Goal: Complete application form

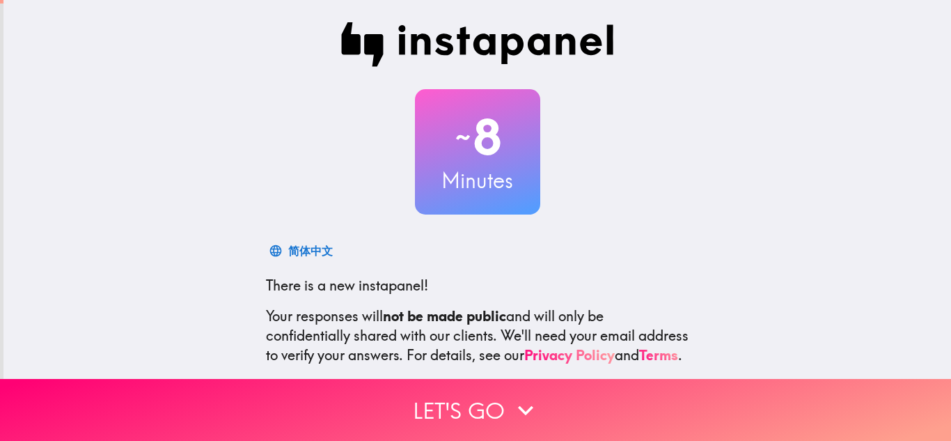
scroll to position [139, 0]
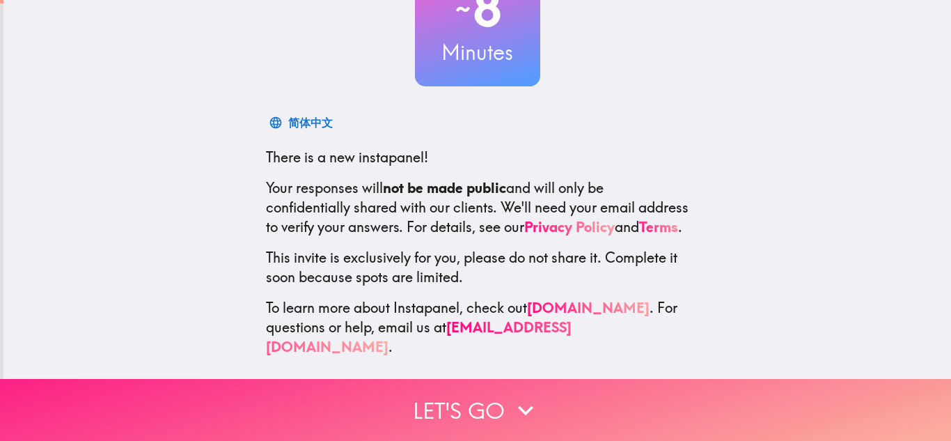
click at [514, 395] on icon "button" at bounding box center [525, 410] width 31 height 31
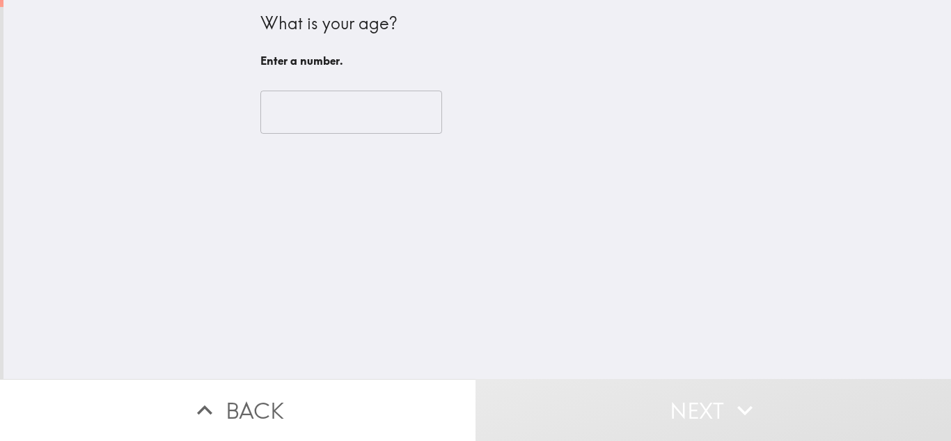
click at [271, 104] on input "number" at bounding box center [351, 111] width 182 height 43
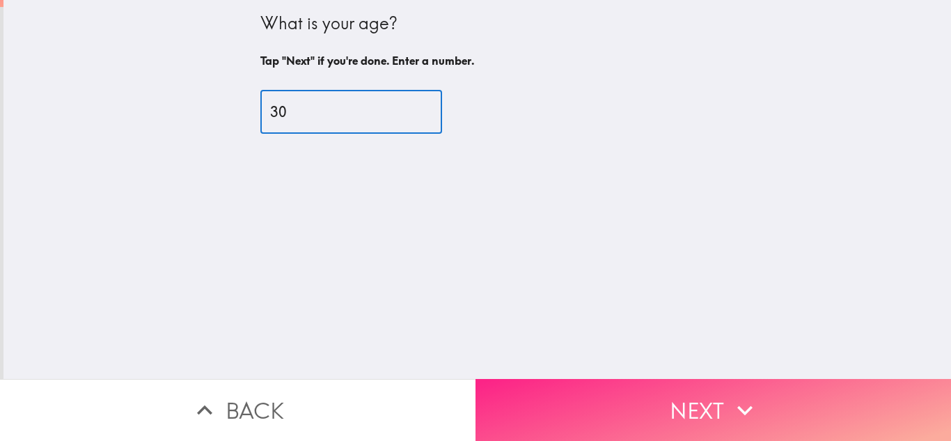
type input "30"
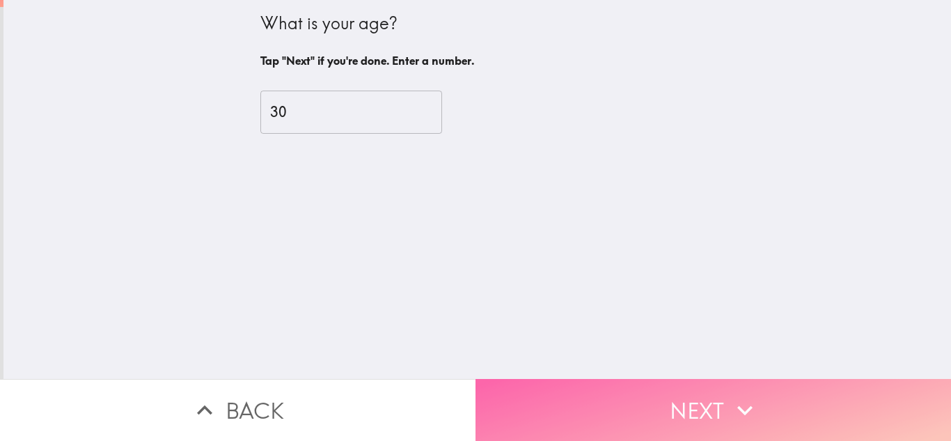
click at [651, 409] on button "Next" at bounding box center [712, 410] width 475 height 62
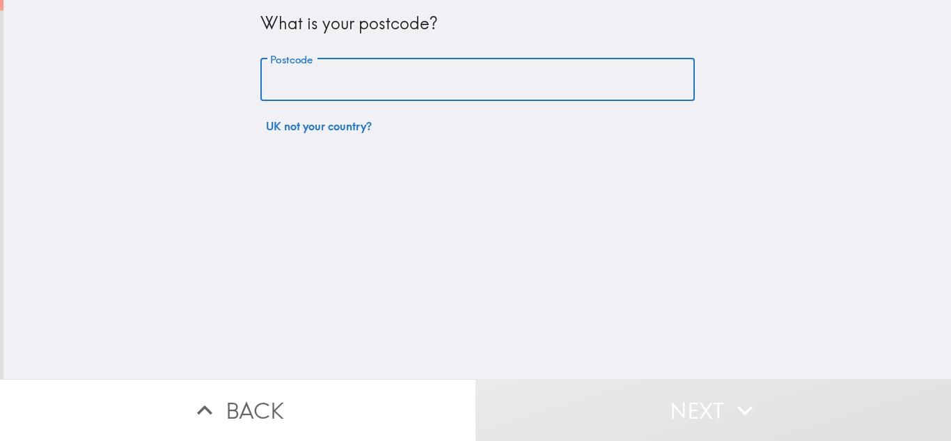
click at [337, 89] on input "Postcode" at bounding box center [477, 79] width 434 height 43
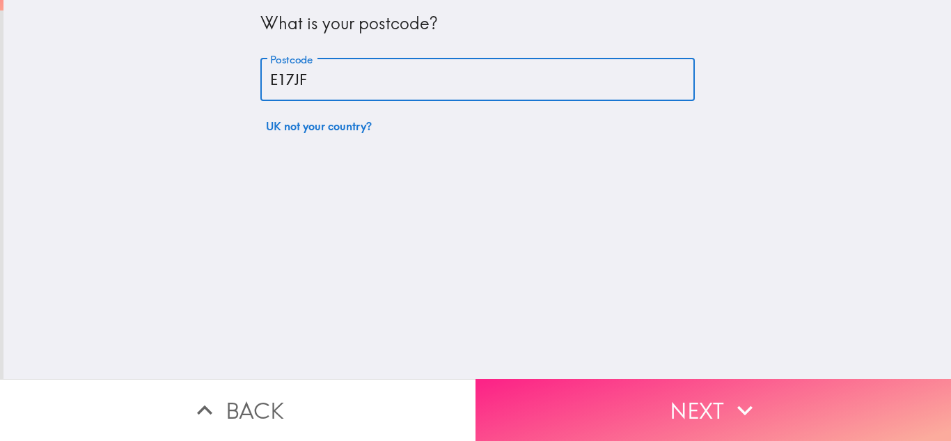
type input "E17JF"
click at [664, 408] on button "Next" at bounding box center [712, 410] width 475 height 62
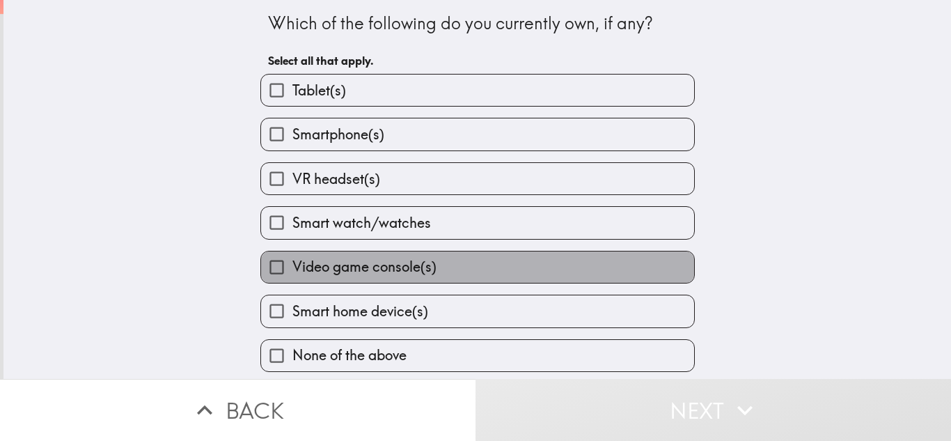
click at [395, 258] on span "Video game console(s)" at bounding box center [364, 266] width 144 height 19
click at [292, 258] on input "Video game console(s)" at bounding box center [276, 266] width 31 height 31
checkbox input "true"
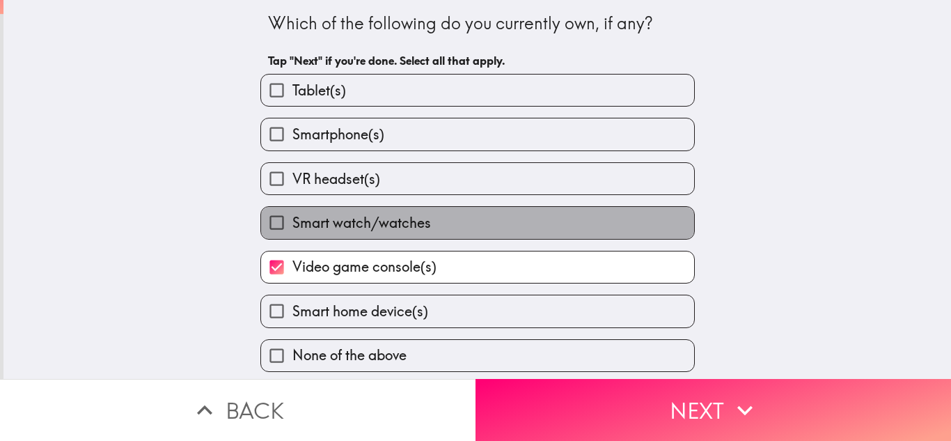
click at [344, 229] on span "Smart watch/watches" at bounding box center [361, 222] width 139 height 19
click at [292, 229] on input "Smart watch/watches" at bounding box center [276, 222] width 31 height 31
checkbox input "true"
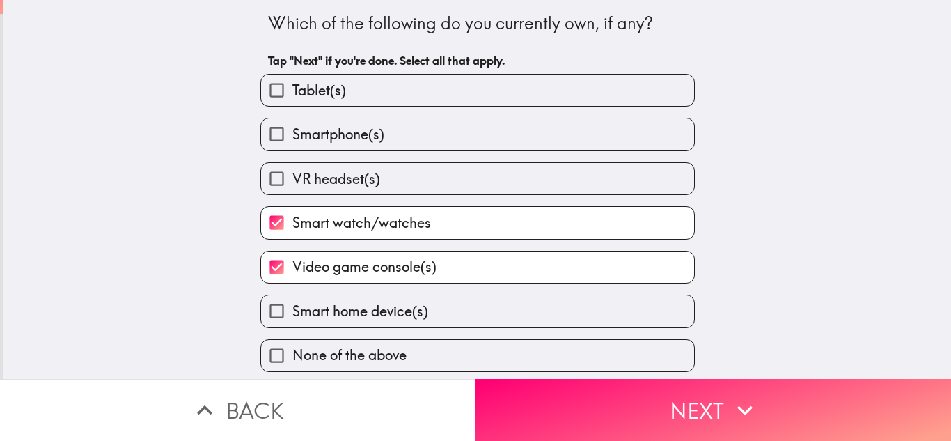
click at [335, 135] on span "Smartphone(s)" at bounding box center [338, 134] width 92 height 19
click at [292, 135] on input "Smartphone(s)" at bounding box center [276, 133] width 31 height 31
checkbox input "true"
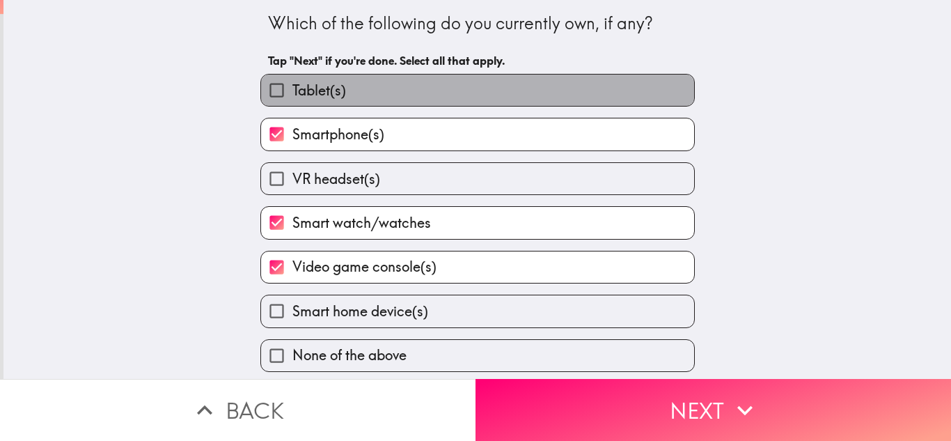
click at [341, 97] on label "Tablet(s)" at bounding box center [477, 89] width 433 height 31
click at [292, 97] on input "Tablet(s)" at bounding box center [276, 89] width 31 height 31
checkbox input "true"
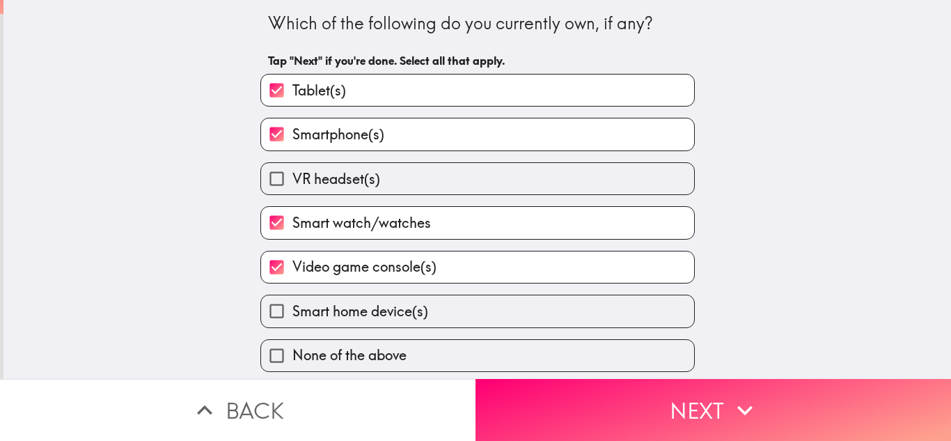
scroll to position [3, 0]
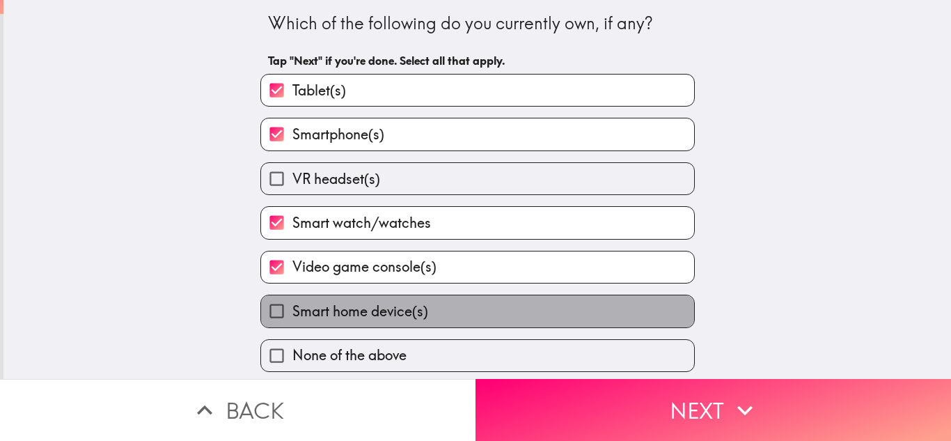
click at [400, 306] on span "Smart home device(s)" at bounding box center [360, 310] width 136 height 19
click at [292, 306] on input "Smart home device(s)" at bounding box center [276, 310] width 31 height 31
checkbox input "true"
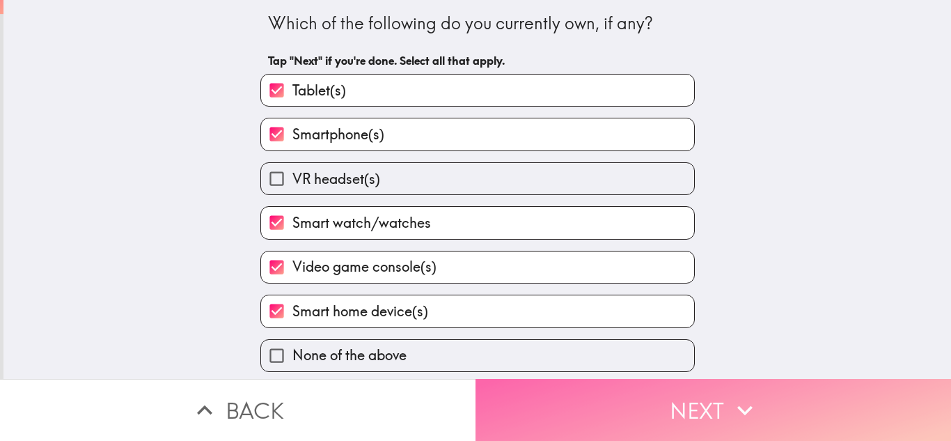
click at [638, 416] on button "Next" at bounding box center [712, 410] width 475 height 62
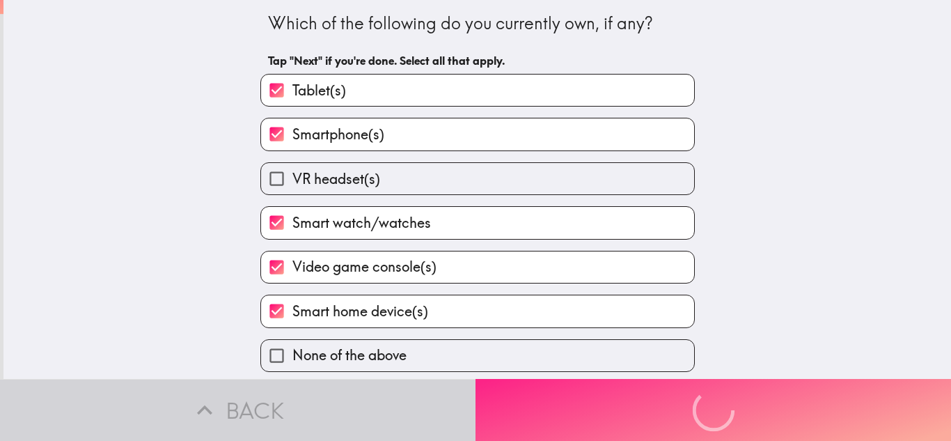
scroll to position [0, 0]
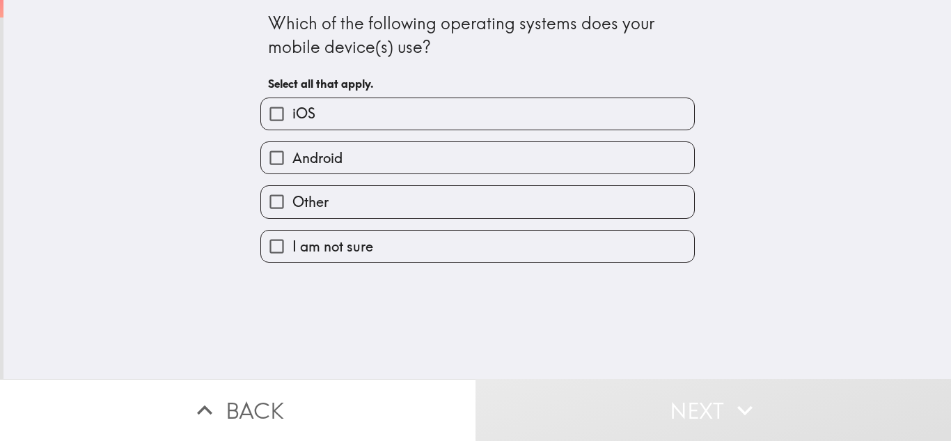
click at [301, 125] on label "iOS" at bounding box center [477, 113] width 433 height 31
click at [292, 125] on input "iOS" at bounding box center [276, 113] width 31 height 31
checkbox input "true"
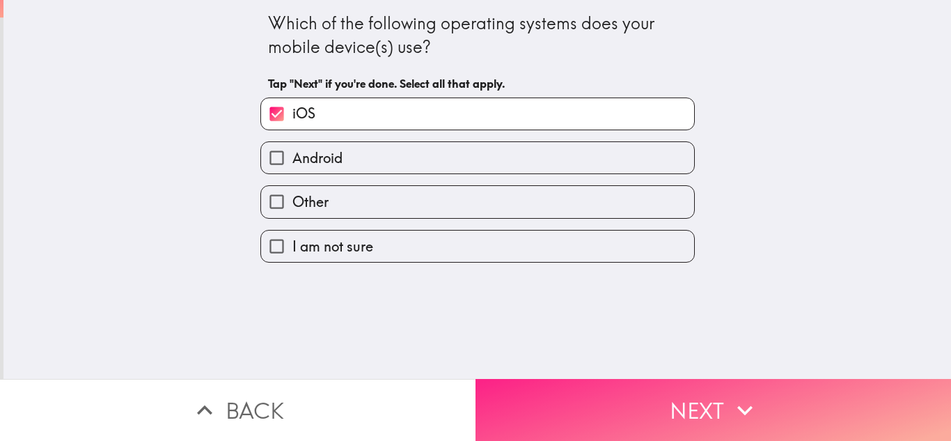
click at [581, 396] on button "Next" at bounding box center [712, 410] width 475 height 62
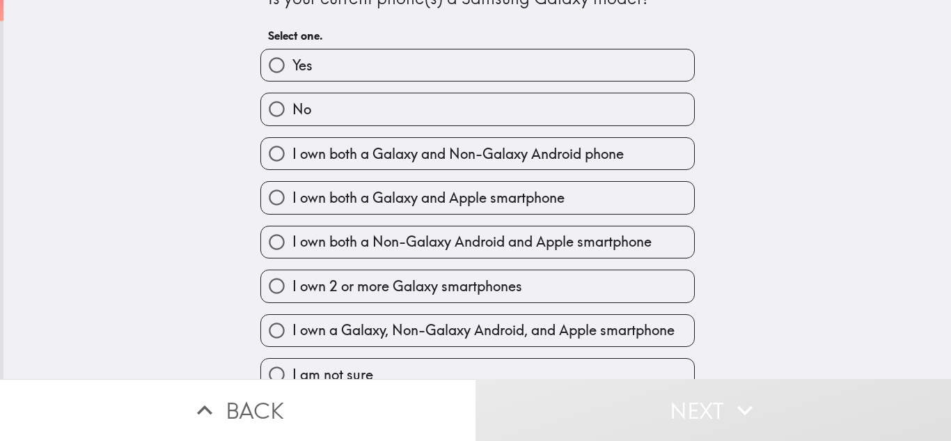
scroll to position [47, 0]
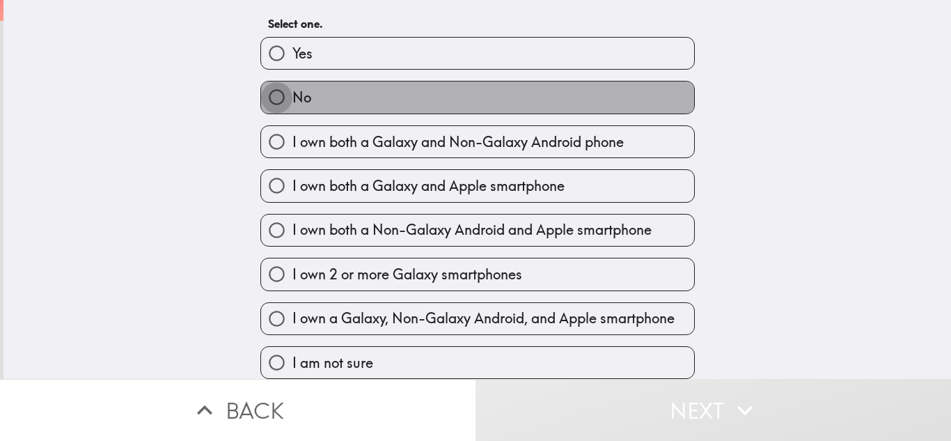
click at [277, 88] on input "No" at bounding box center [276, 96] width 31 height 31
radio input "true"
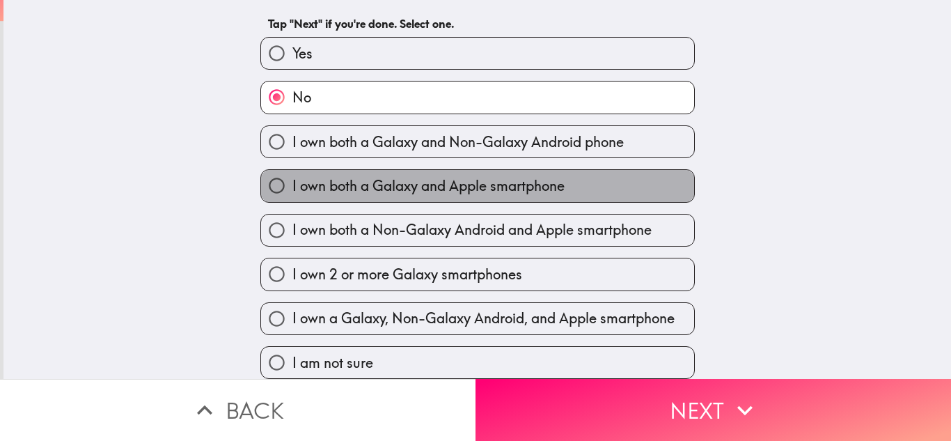
click at [338, 176] on span "I own both a Galaxy and Apple smartphone" at bounding box center [428, 185] width 272 height 19
click at [292, 170] on input "I own both a Galaxy and Apple smartphone" at bounding box center [276, 185] width 31 height 31
radio input "true"
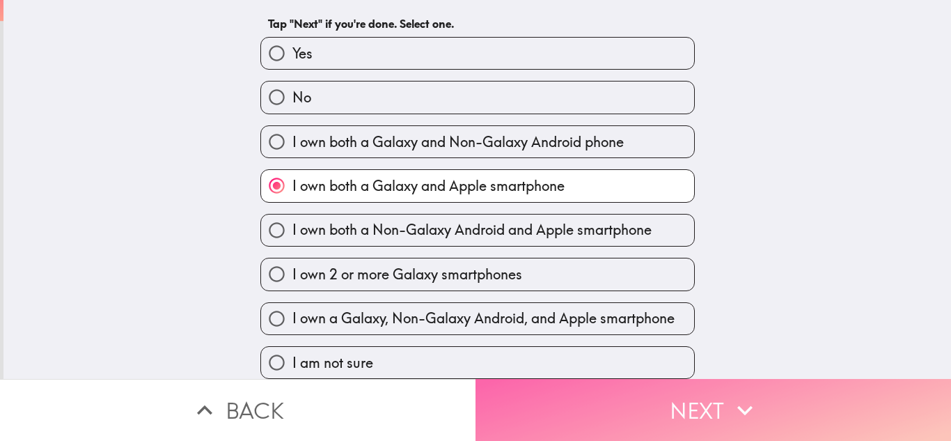
click at [706, 402] on button "Next" at bounding box center [712, 410] width 475 height 62
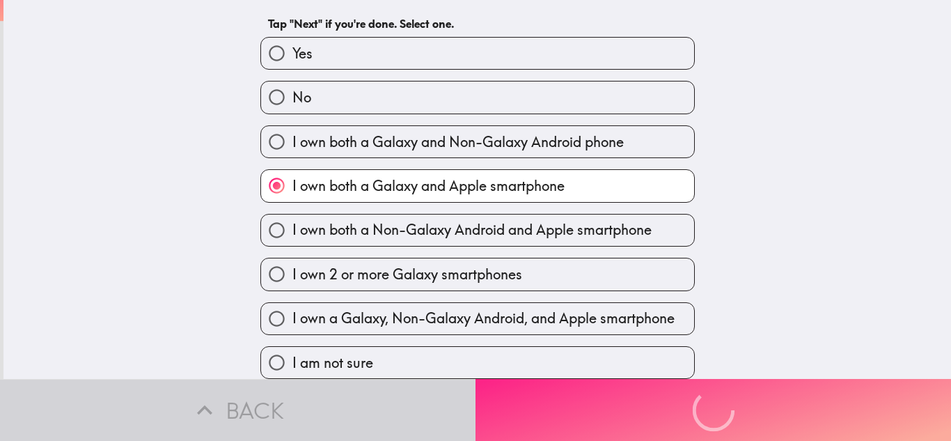
scroll to position [0, 0]
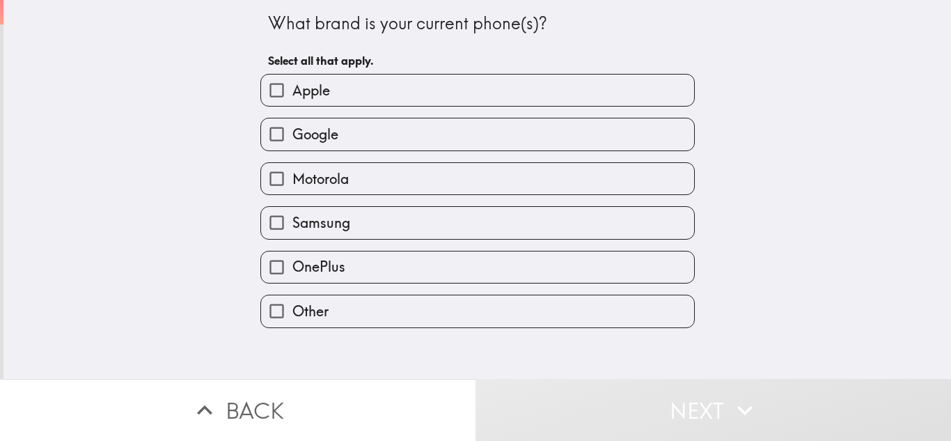
click at [386, 94] on label "Apple" at bounding box center [477, 89] width 433 height 31
click at [292, 94] on input "Apple" at bounding box center [276, 89] width 31 height 31
checkbox input "true"
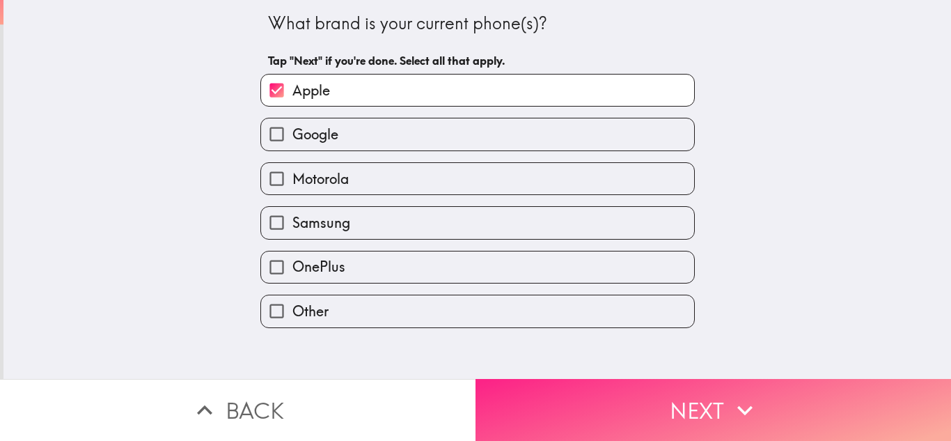
click at [664, 413] on button "Next" at bounding box center [712, 410] width 475 height 62
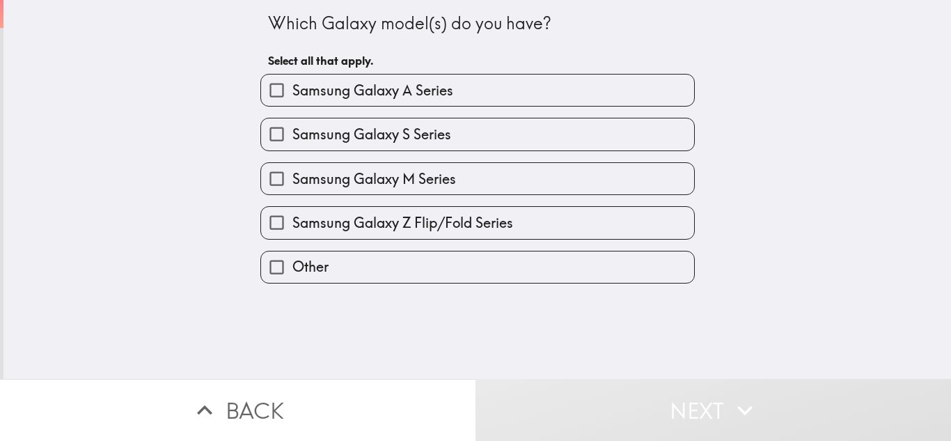
click at [402, 130] on span "Samsung Galaxy S Series" at bounding box center [371, 134] width 159 height 19
click at [292, 130] on input "Samsung Galaxy S Series" at bounding box center [276, 133] width 31 height 31
checkbox input "true"
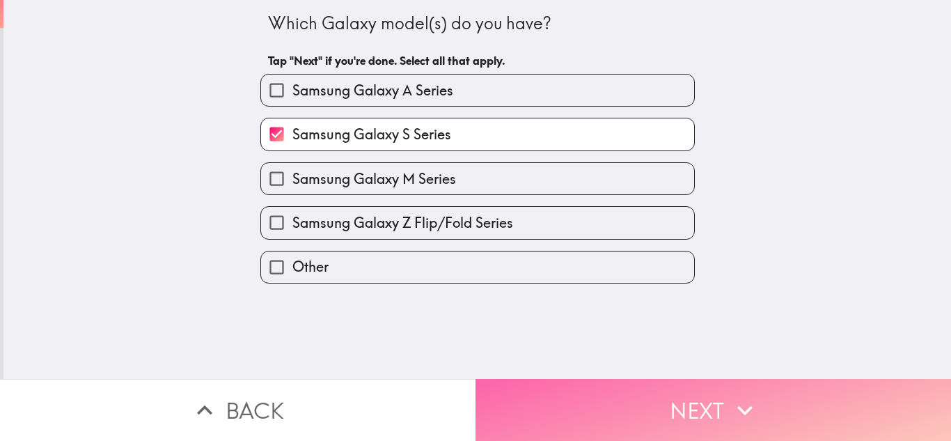
click at [664, 391] on button "Next" at bounding box center [712, 410] width 475 height 62
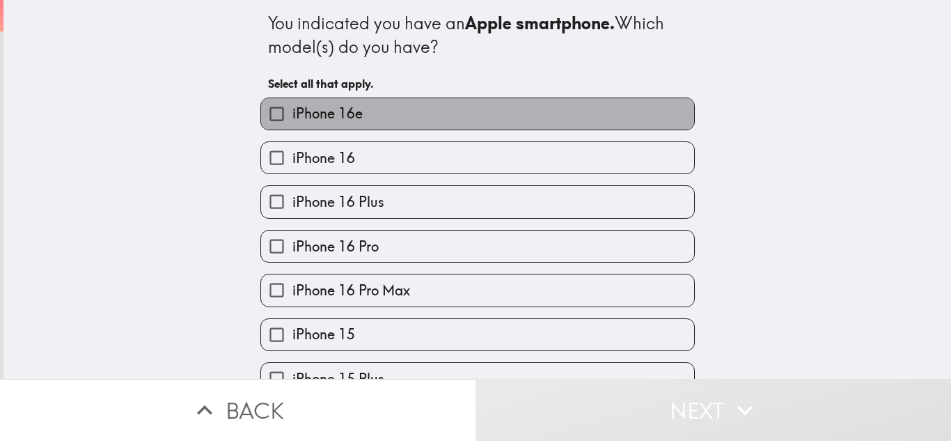
click at [400, 124] on label "iPhone 16e" at bounding box center [477, 113] width 433 height 31
click at [292, 124] on input "iPhone 16e" at bounding box center [276, 113] width 31 height 31
checkbox input "true"
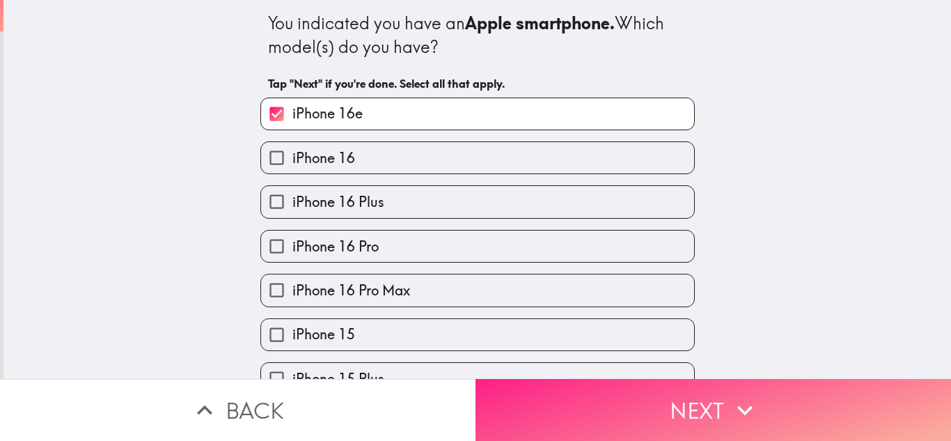
click at [624, 401] on button "Next" at bounding box center [712, 410] width 475 height 62
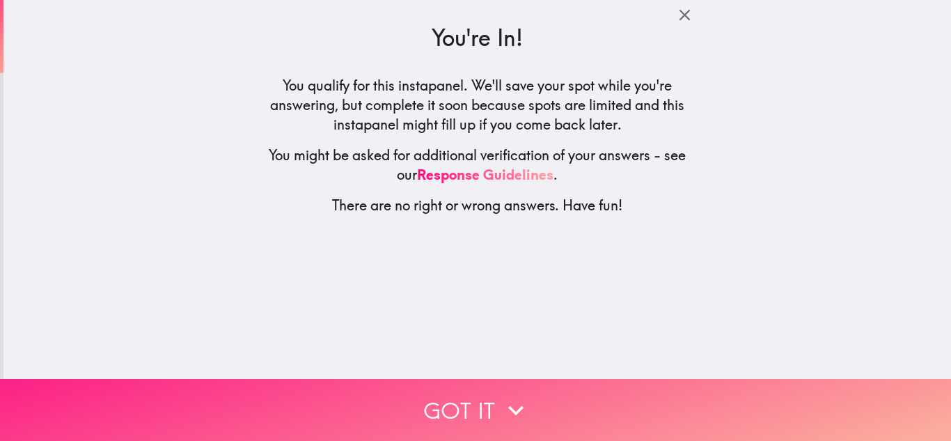
click at [547, 391] on button "Got it" at bounding box center [475, 410] width 951 height 62
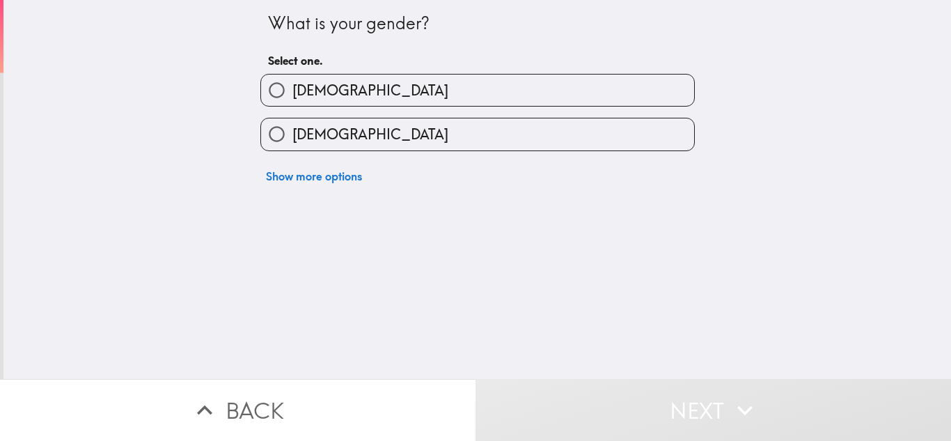
click at [302, 120] on label "[DEMOGRAPHIC_DATA]" at bounding box center [477, 133] width 433 height 31
click at [292, 120] on input "[DEMOGRAPHIC_DATA]" at bounding box center [276, 133] width 31 height 31
radio input "true"
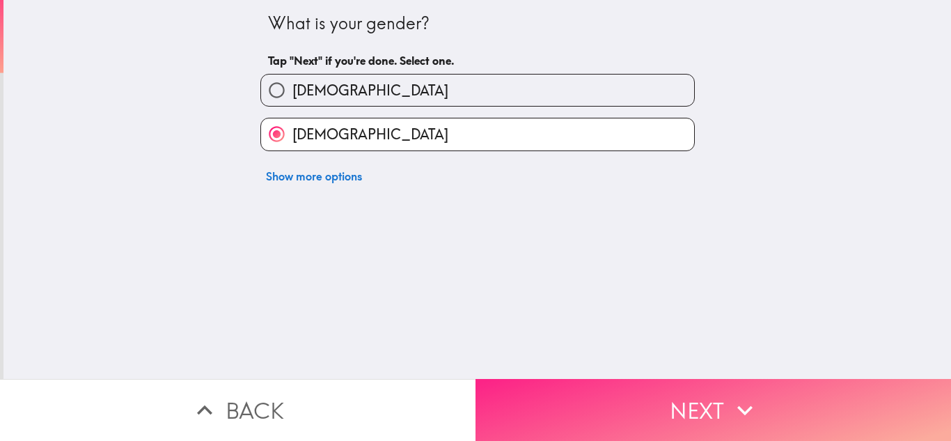
click at [574, 386] on button "Next" at bounding box center [712, 410] width 475 height 62
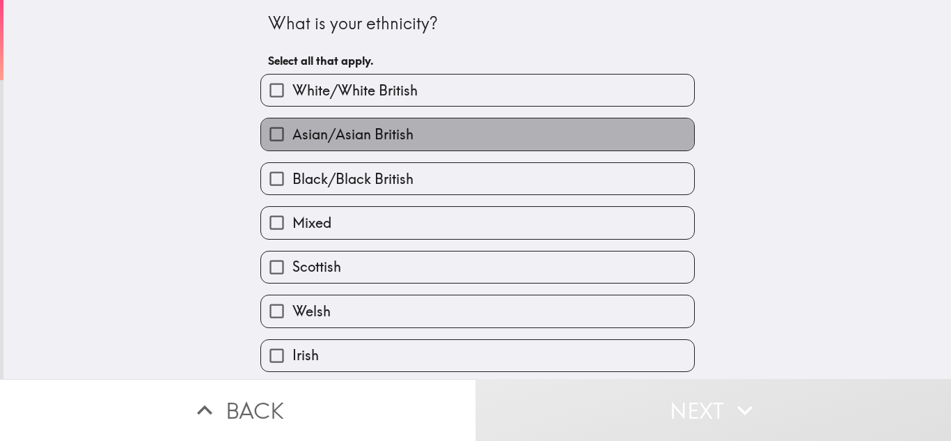
click at [447, 136] on label "Asian/Asian British" at bounding box center [477, 133] width 433 height 31
click at [292, 136] on input "Asian/Asian British" at bounding box center [276, 133] width 31 height 31
checkbox input "true"
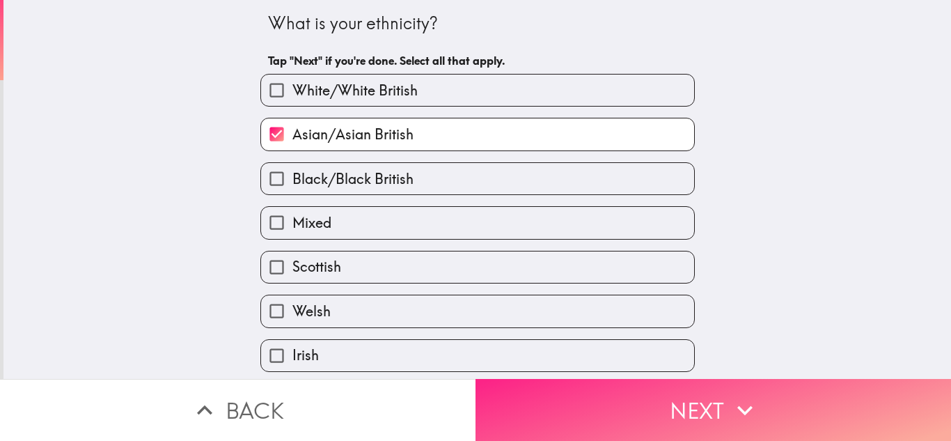
click at [670, 406] on button "Next" at bounding box center [712, 410] width 475 height 62
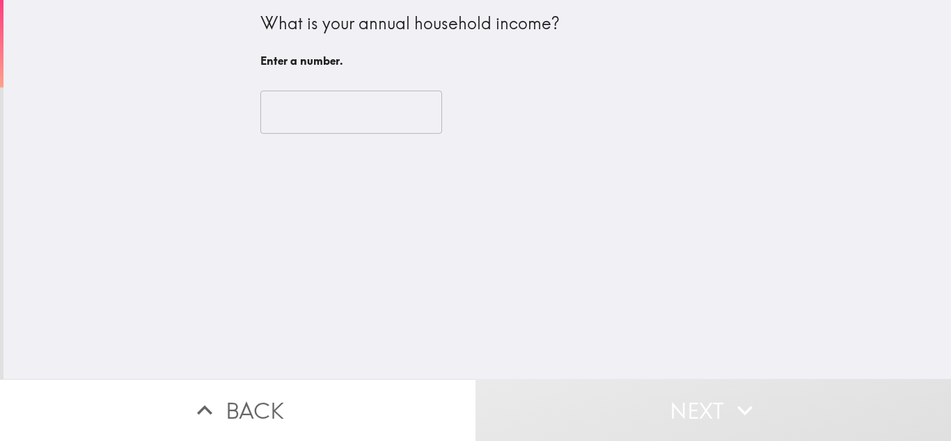
click at [340, 121] on input "number" at bounding box center [351, 111] width 182 height 43
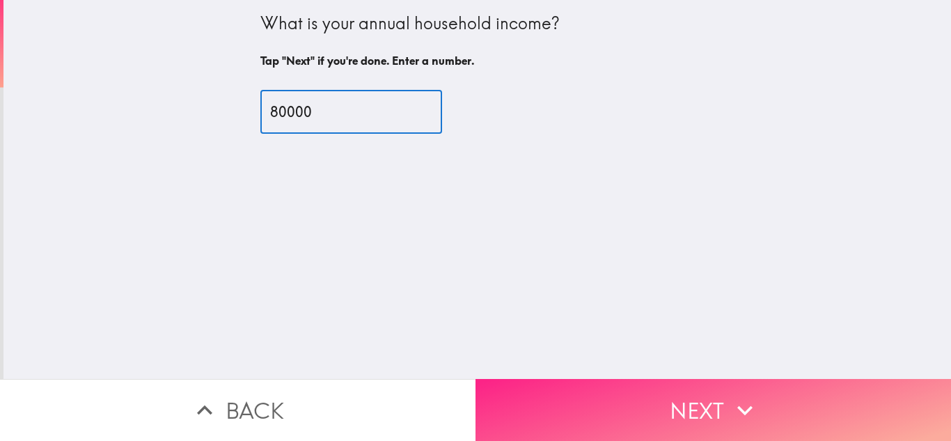
type input "80000"
click at [663, 390] on button "Next" at bounding box center [712, 410] width 475 height 62
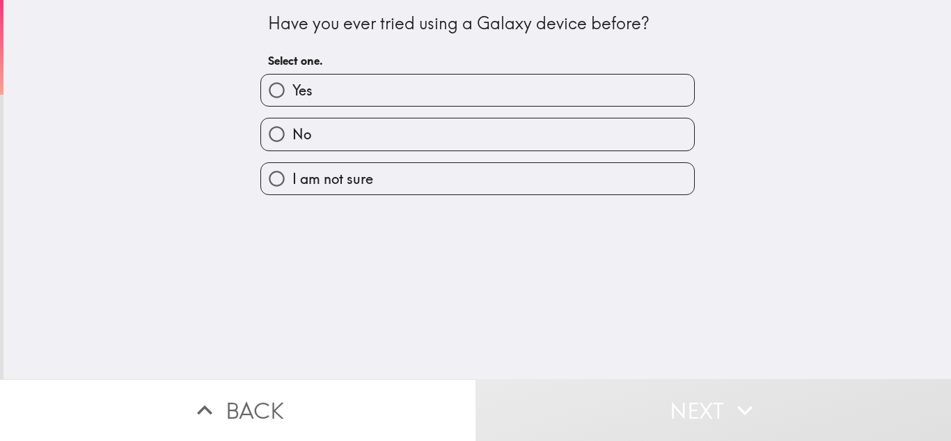
click at [377, 72] on div "Yes" at bounding box center [471, 85] width 445 height 44
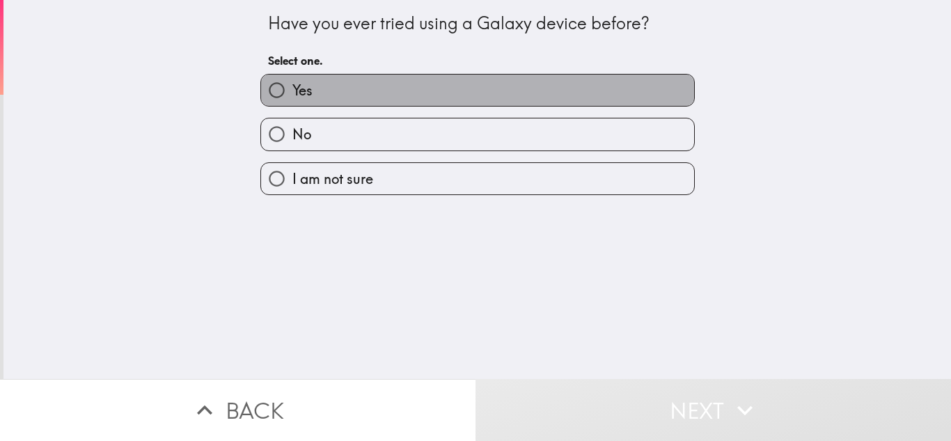
click at [377, 74] on label "Yes" at bounding box center [477, 89] width 433 height 31
click at [292, 74] on input "Yes" at bounding box center [276, 89] width 31 height 31
radio input "true"
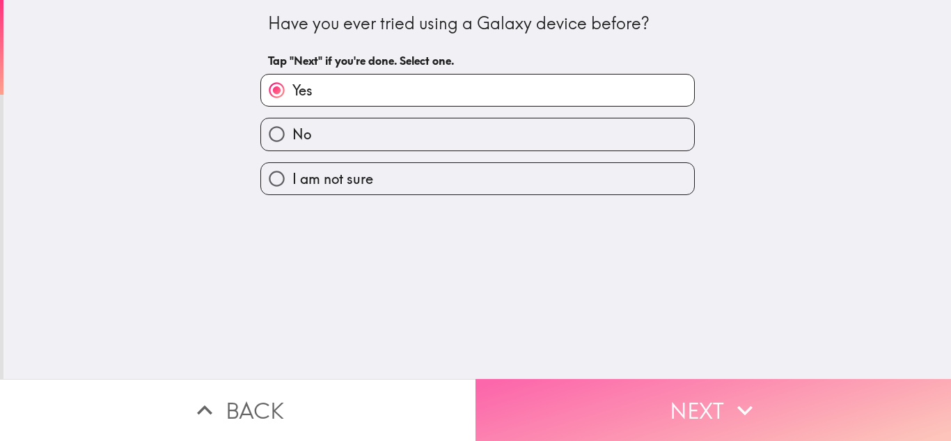
click at [707, 386] on button "Next" at bounding box center [712, 410] width 475 height 62
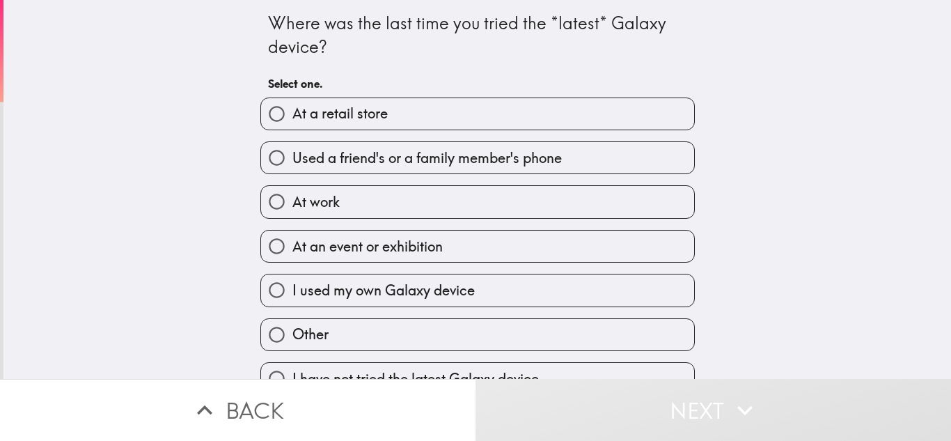
click at [471, 287] on label "I used my own Galaxy device" at bounding box center [477, 289] width 433 height 31
click at [292, 287] on input "I used my own Galaxy device" at bounding box center [276, 289] width 31 height 31
radio input "true"
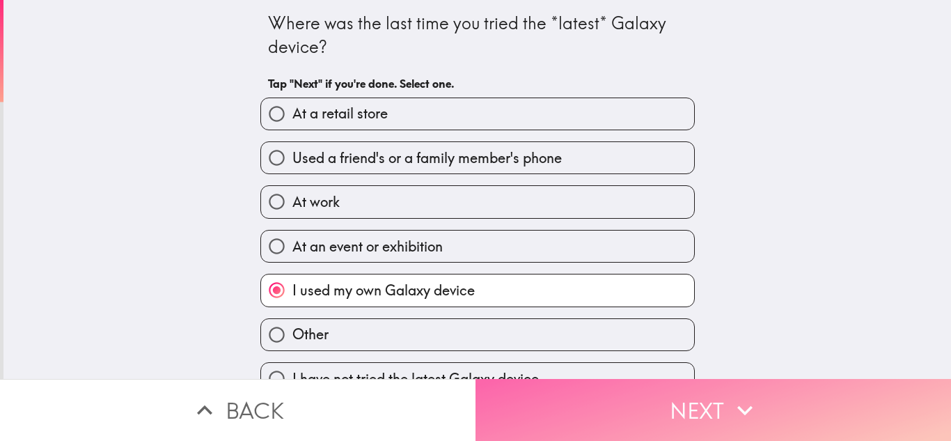
click at [687, 386] on button "Next" at bounding box center [712, 410] width 475 height 62
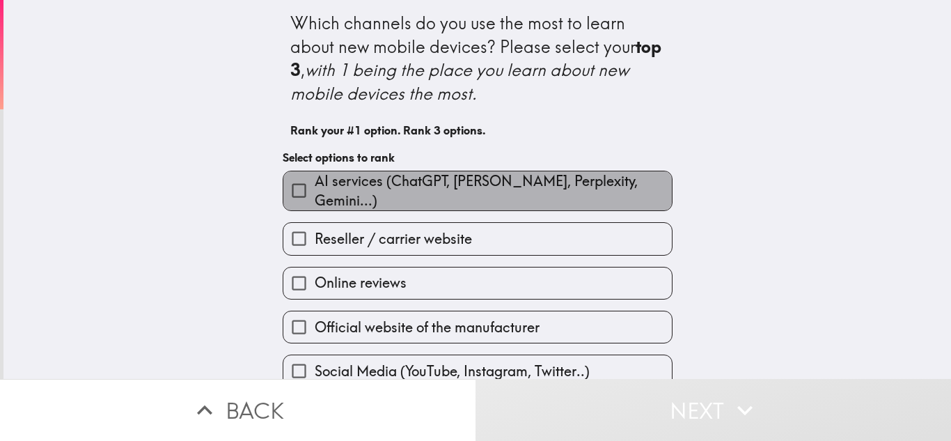
click at [395, 199] on label "AI services (ChatGPT, [PERSON_NAME], Perplexity, Gemini...)" at bounding box center [477, 190] width 388 height 39
click at [315, 199] on input "AI services (ChatGPT, [PERSON_NAME], Perplexity, Gemini...)" at bounding box center [298, 190] width 31 height 31
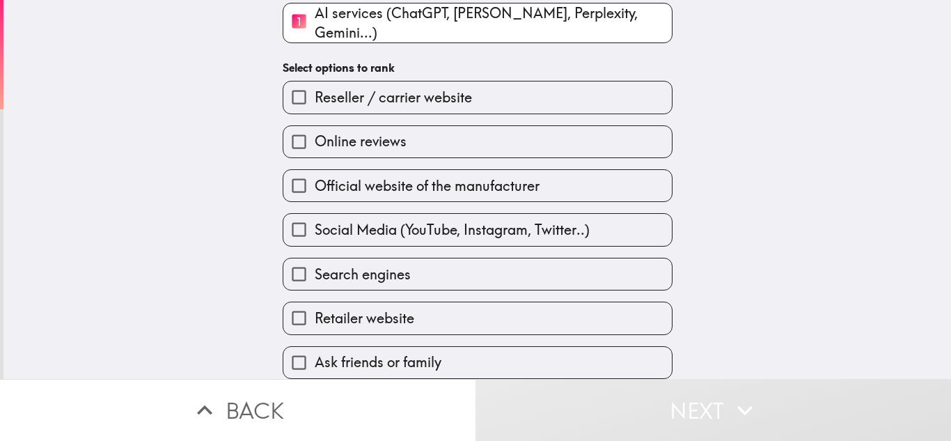
scroll to position [148, 0]
click at [376, 132] on span "Online reviews" at bounding box center [361, 141] width 92 height 19
click at [315, 127] on input "Online reviews" at bounding box center [298, 141] width 31 height 31
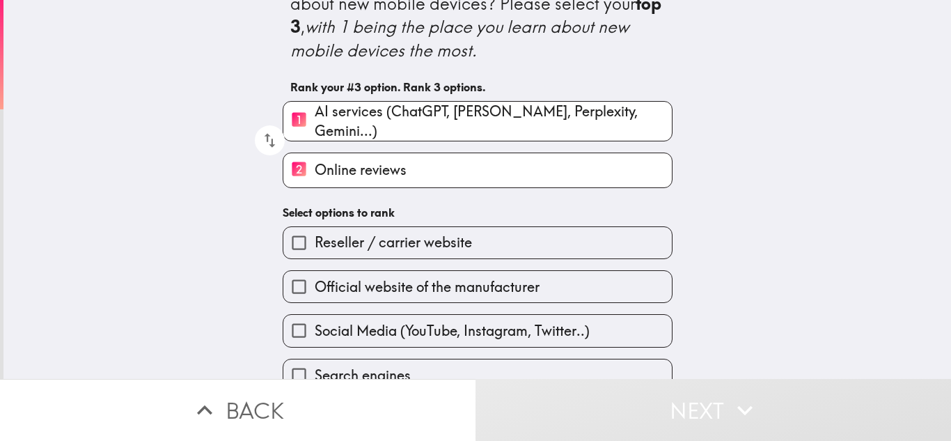
scroll to position [70, 0]
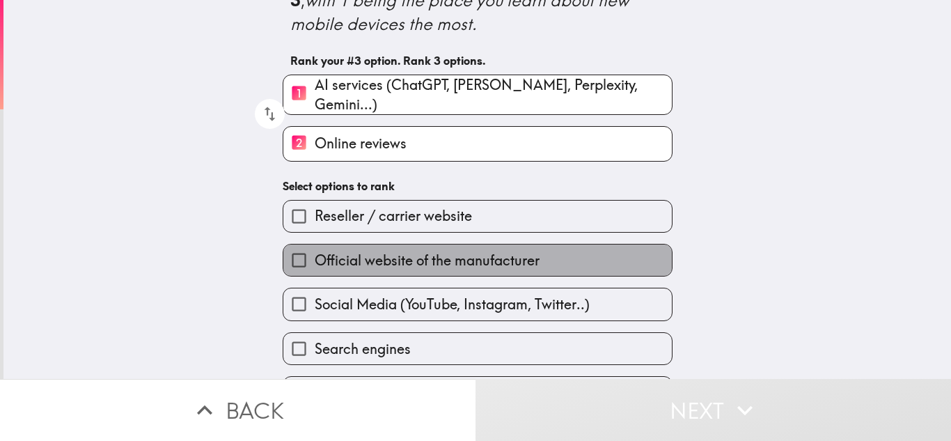
click at [418, 244] on label "Official website of the manufacturer" at bounding box center [477, 259] width 388 height 31
click at [315, 244] on input "Official website of the manufacturer" at bounding box center [298, 259] width 31 height 31
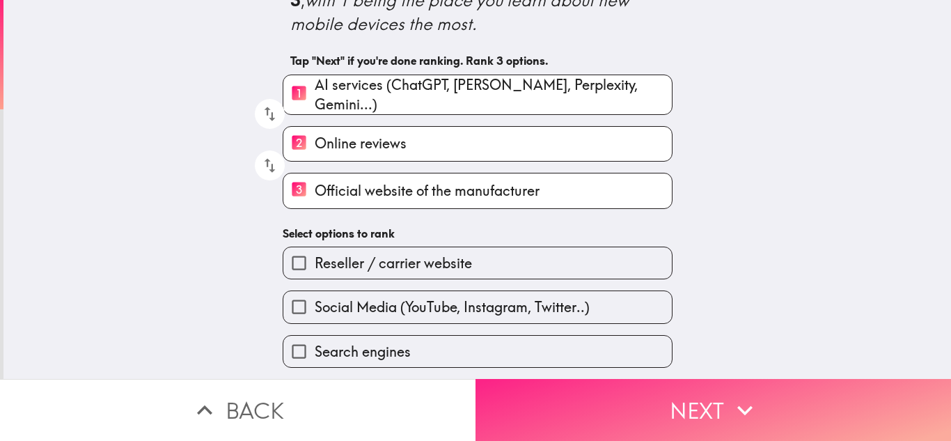
scroll to position [153, 0]
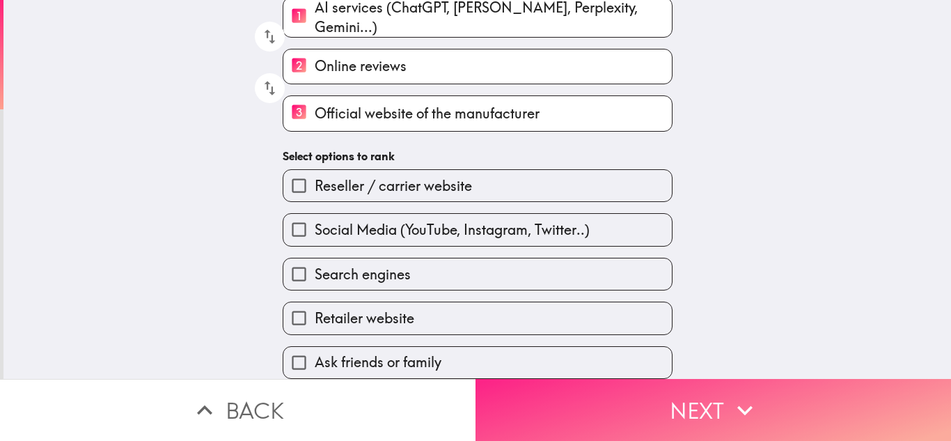
click at [679, 401] on button "Next" at bounding box center [712, 410] width 475 height 62
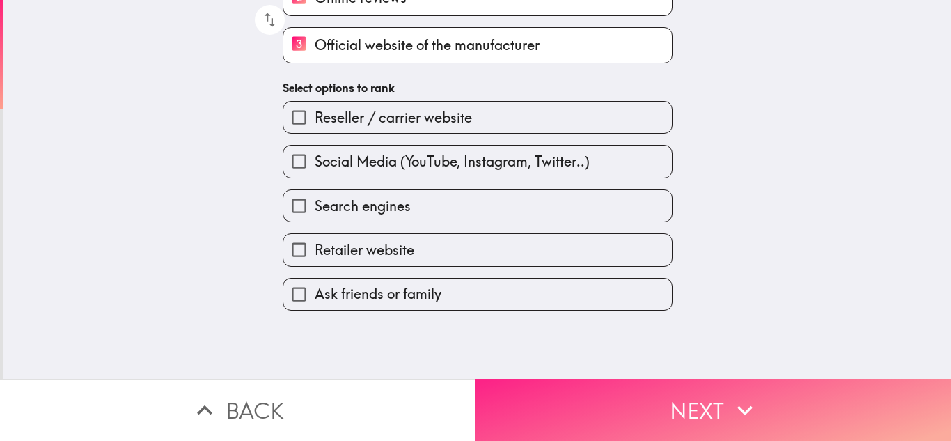
scroll to position [0, 0]
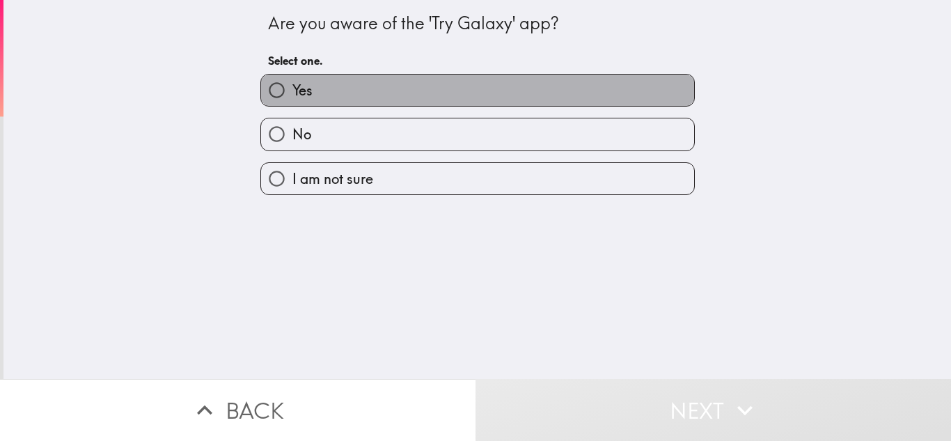
click at [335, 85] on label "Yes" at bounding box center [477, 89] width 433 height 31
click at [292, 85] on input "Yes" at bounding box center [276, 89] width 31 height 31
radio input "true"
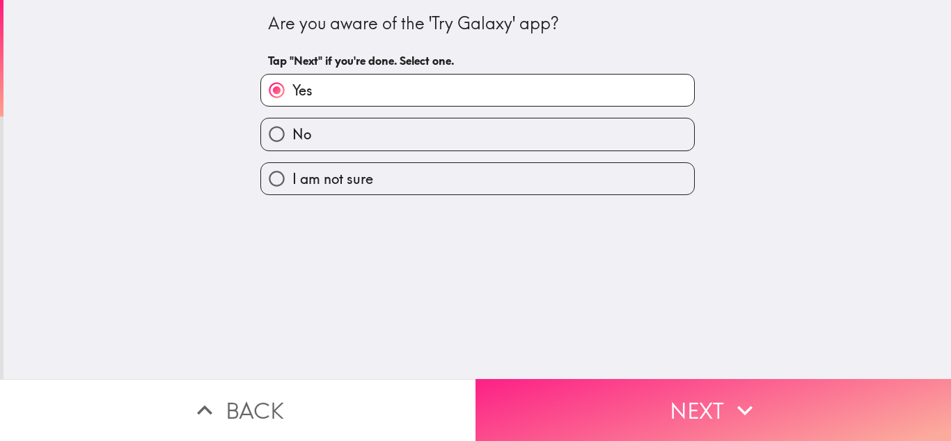
click at [729, 395] on icon "button" at bounding box center [744, 410] width 31 height 31
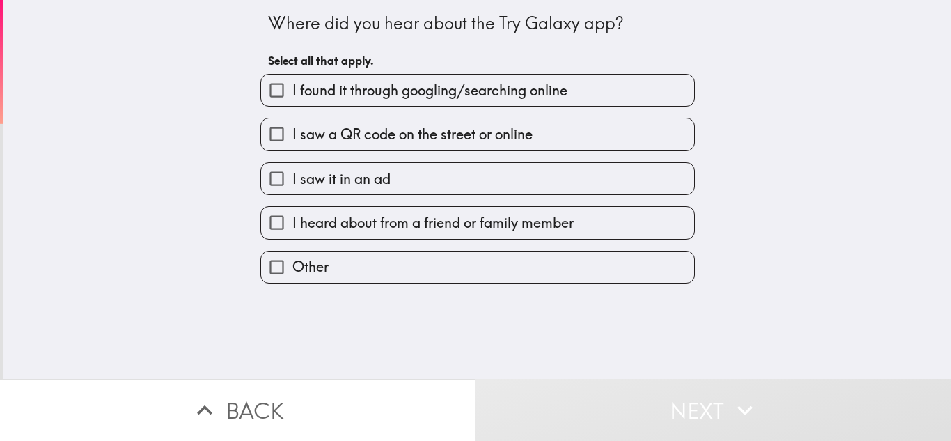
click at [341, 93] on span "I found it through googling/searching online" at bounding box center [429, 90] width 275 height 19
click at [292, 93] on input "I found it through googling/searching online" at bounding box center [276, 89] width 31 height 31
checkbox input "true"
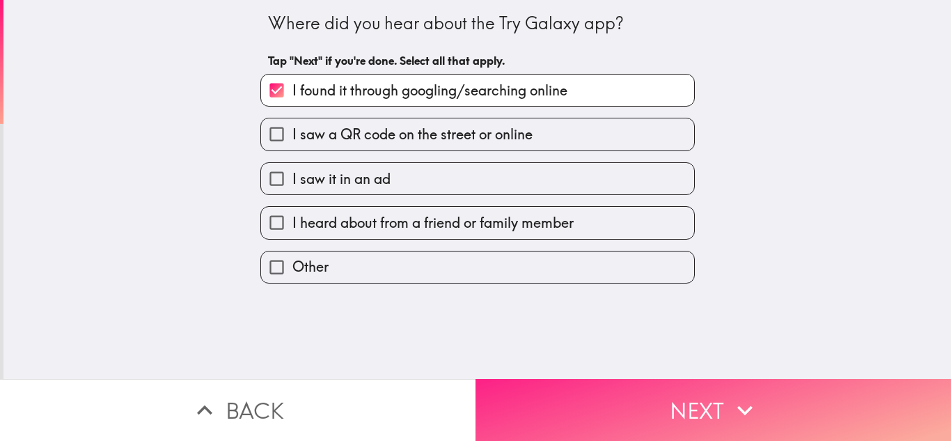
click at [688, 409] on button "Next" at bounding box center [712, 410] width 475 height 62
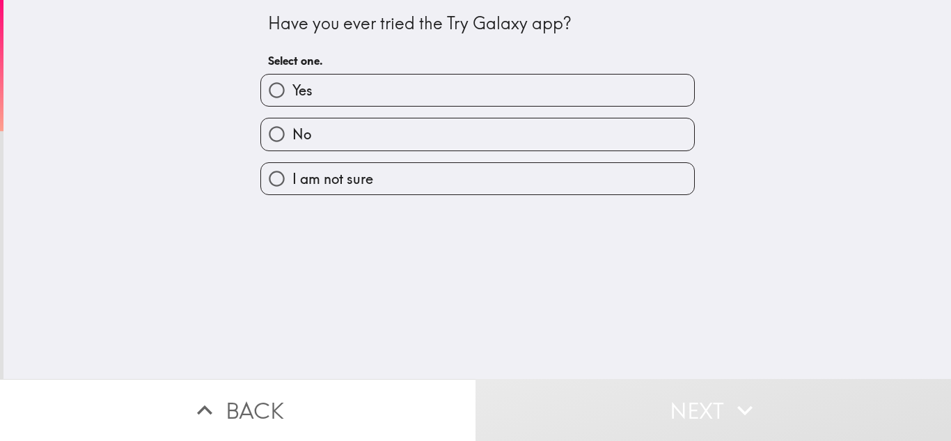
click at [281, 86] on input "Yes" at bounding box center [276, 89] width 31 height 31
radio input "true"
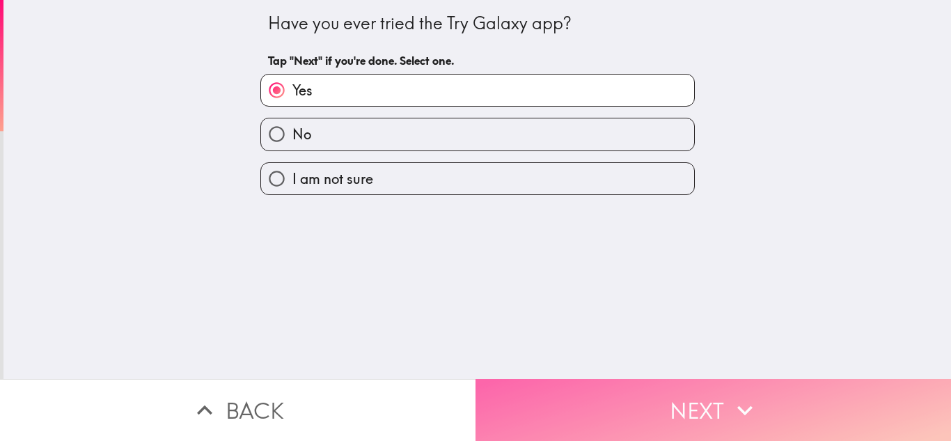
click at [766, 379] on button "Next" at bounding box center [712, 410] width 475 height 62
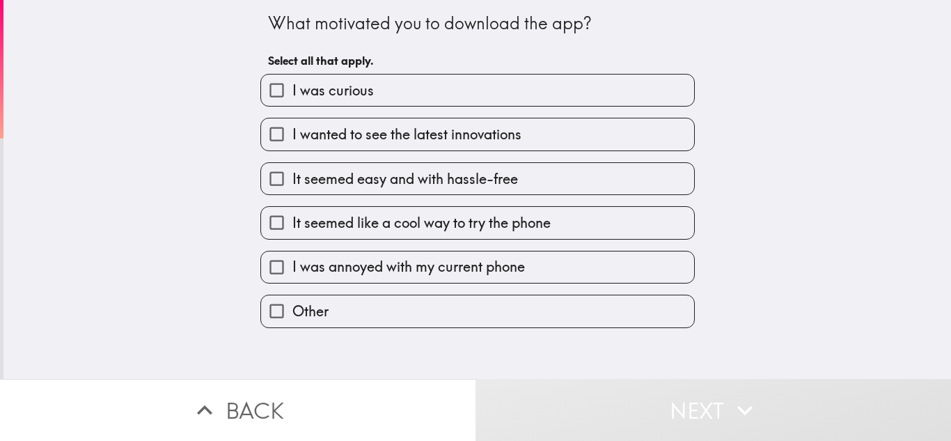
click at [331, 155] on div "It seemed easy and with hassle-free" at bounding box center [471, 173] width 445 height 44
click at [341, 177] on span "It seemed easy and with hassle-free" at bounding box center [405, 178] width 226 height 19
click at [292, 177] on input "It seemed easy and with hassle-free" at bounding box center [276, 178] width 31 height 31
checkbox input "true"
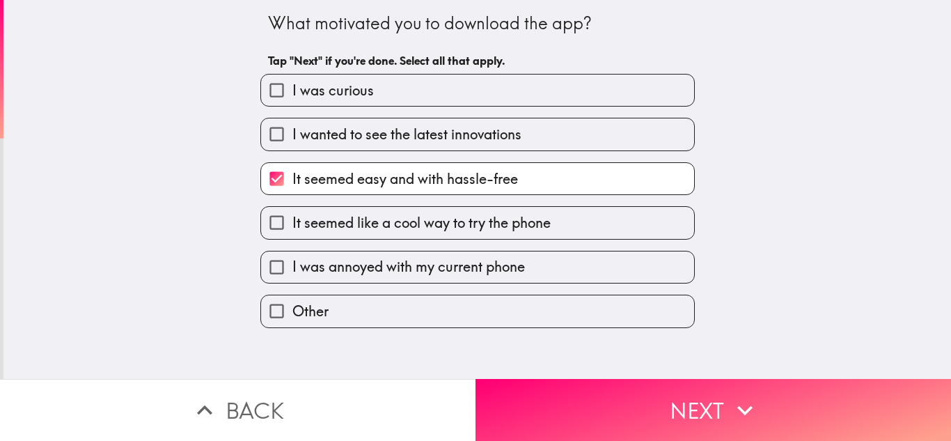
click at [434, 118] on div "I wanted to see the latest innovations" at bounding box center [477, 134] width 434 height 33
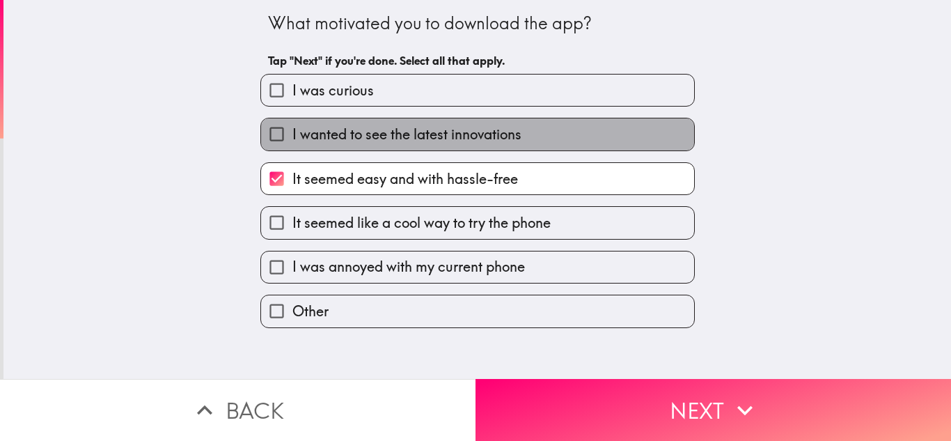
click at [432, 128] on span "I wanted to see the latest innovations" at bounding box center [406, 134] width 229 height 19
click at [292, 128] on input "I wanted to see the latest innovations" at bounding box center [276, 133] width 31 height 31
checkbox input "true"
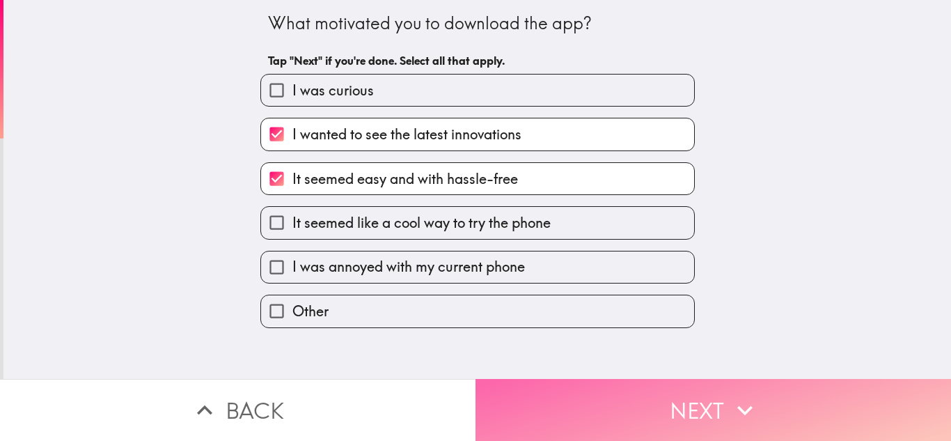
click at [659, 400] on button "Next" at bounding box center [712, 410] width 475 height 62
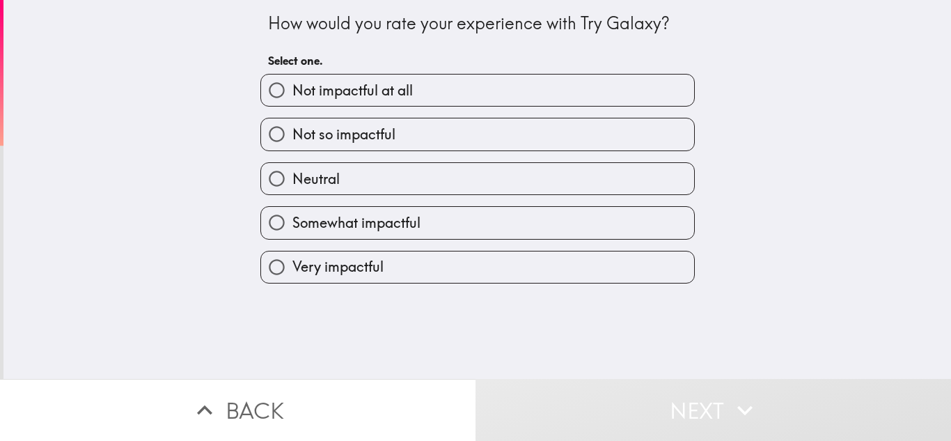
click at [356, 259] on span "Very impactful" at bounding box center [337, 266] width 91 height 19
click at [292, 259] on input "Very impactful" at bounding box center [276, 266] width 31 height 31
radio input "true"
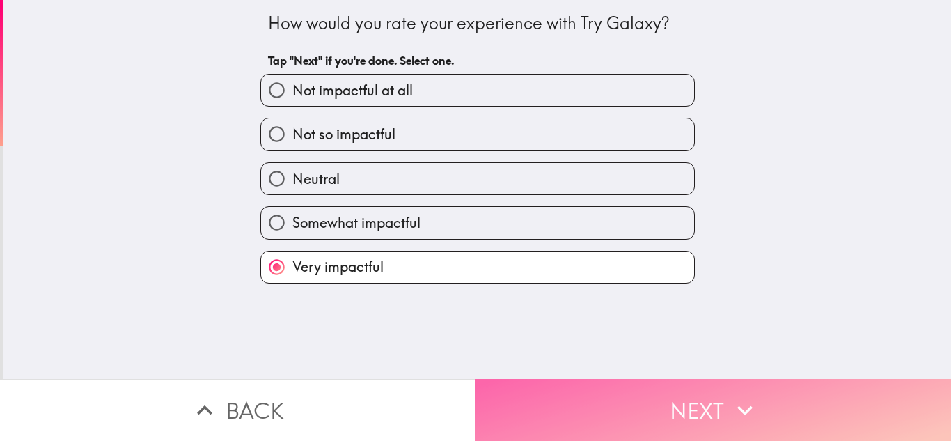
click at [684, 389] on button "Next" at bounding box center [712, 410] width 475 height 62
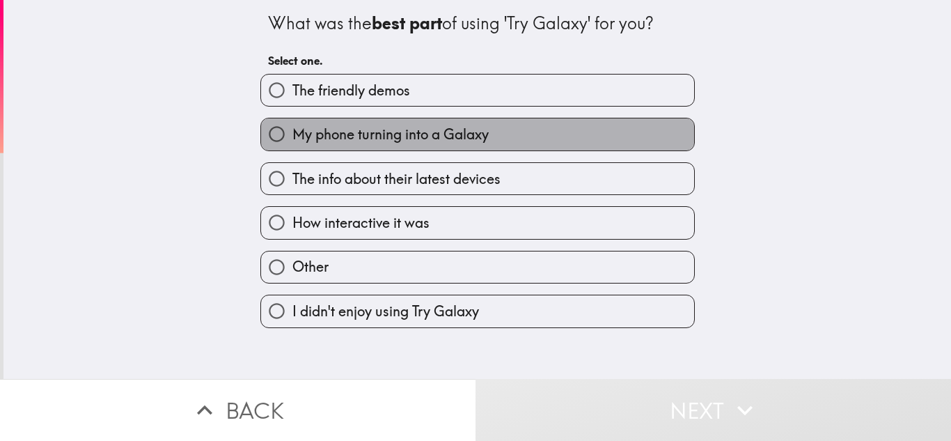
click at [331, 137] on span "My phone turning into a Galaxy" at bounding box center [390, 134] width 196 height 19
click at [292, 137] on input "My phone turning into a Galaxy" at bounding box center [276, 133] width 31 height 31
radio input "true"
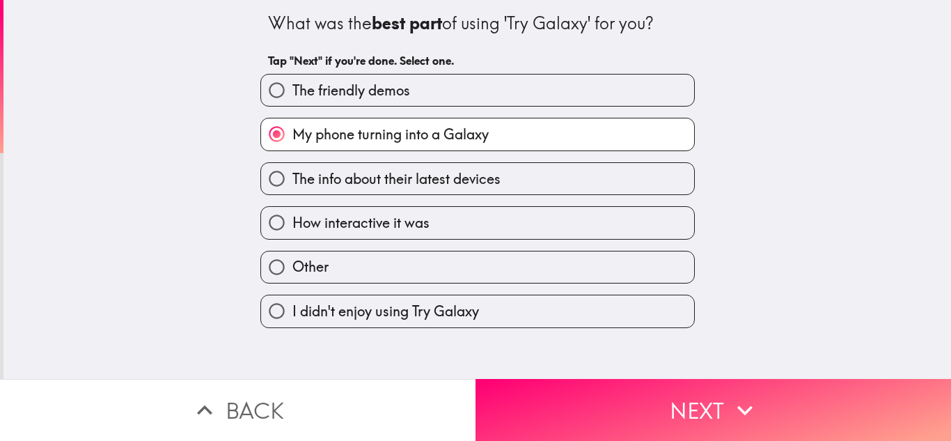
click at [345, 170] on span "The info about their latest devices" at bounding box center [396, 178] width 208 height 19
click at [292, 170] on input "The info about their latest devices" at bounding box center [276, 178] width 31 height 31
radio input "true"
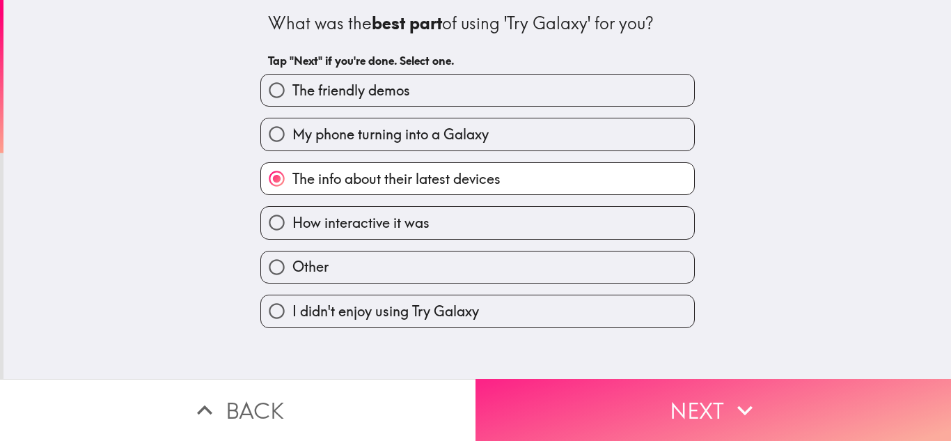
click at [671, 383] on button "Next" at bounding box center [712, 410] width 475 height 62
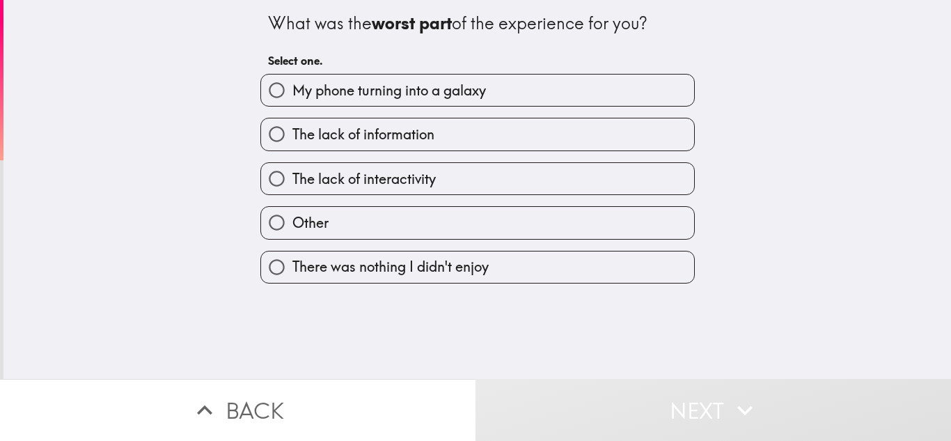
click at [401, 178] on span "The lack of interactivity" at bounding box center [363, 178] width 143 height 19
click at [292, 178] on input "The lack of interactivity" at bounding box center [276, 178] width 31 height 31
radio input "true"
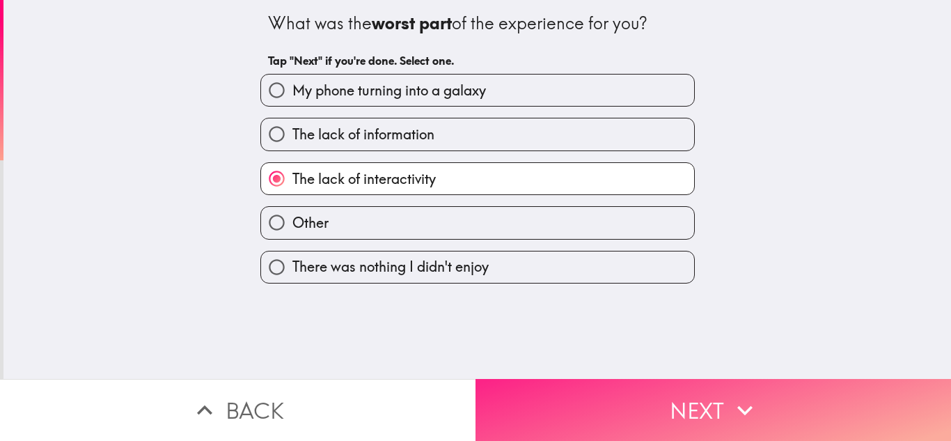
click at [705, 388] on button "Next" at bounding box center [712, 410] width 475 height 62
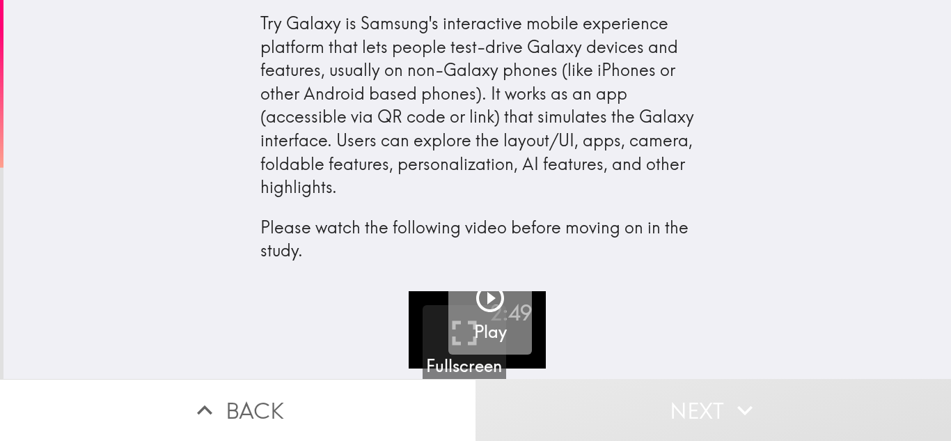
click at [485, 305] on icon "button" at bounding box center [489, 297] width 33 height 33
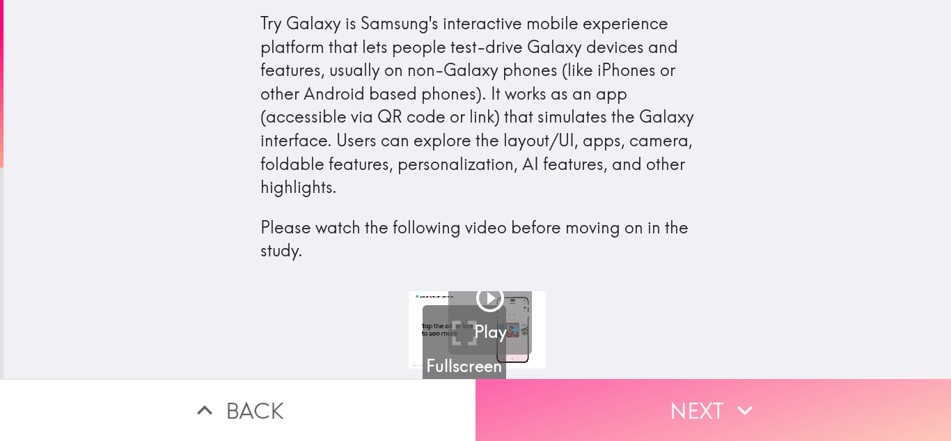
click at [701, 410] on button "Next" at bounding box center [712, 410] width 475 height 62
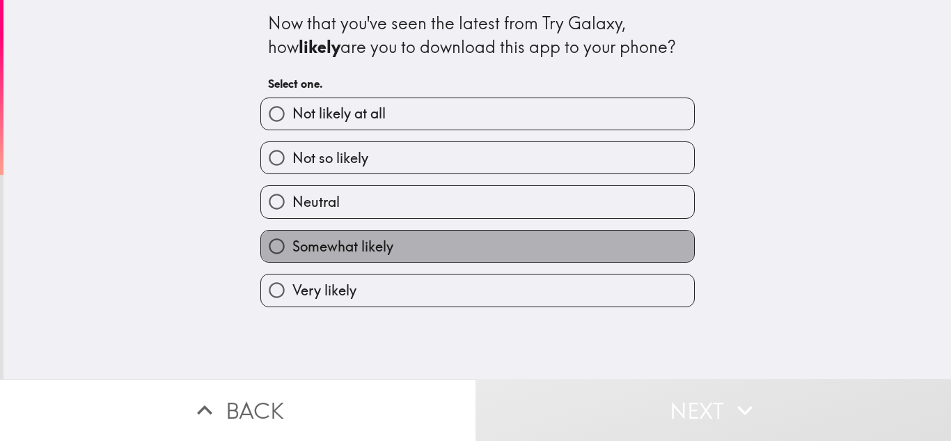
click at [340, 257] on label "Somewhat likely" at bounding box center [477, 245] width 433 height 31
click at [292, 257] on input "Somewhat likely" at bounding box center [276, 245] width 31 height 31
radio input "true"
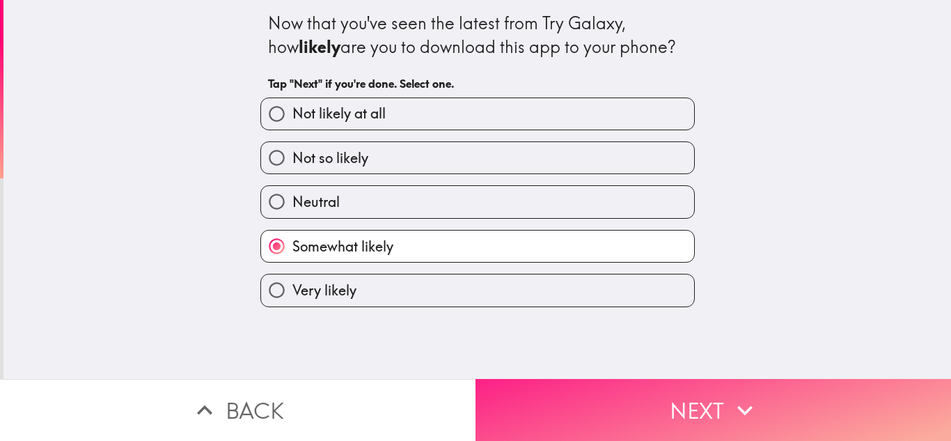
click at [695, 379] on button "Next" at bounding box center [712, 410] width 475 height 62
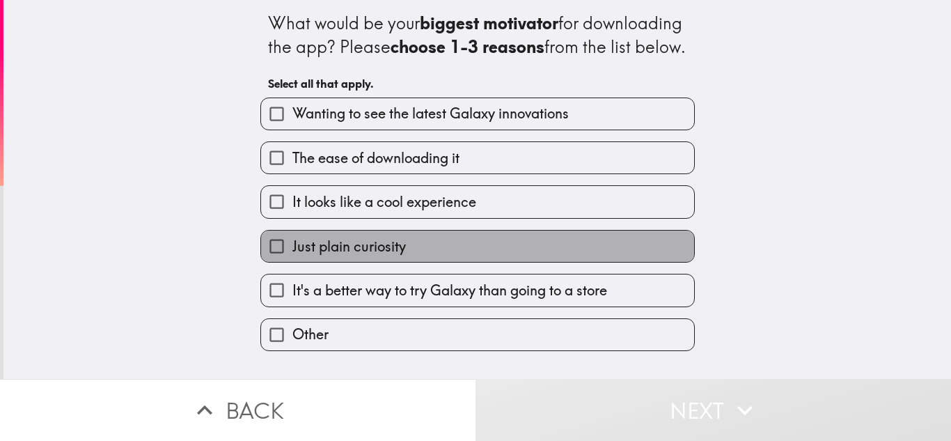
click at [327, 258] on label "Just plain curiosity" at bounding box center [477, 245] width 433 height 31
click at [292, 258] on input "Just plain curiosity" at bounding box center [276, 245] width 31 height 31
checkbox input "true"
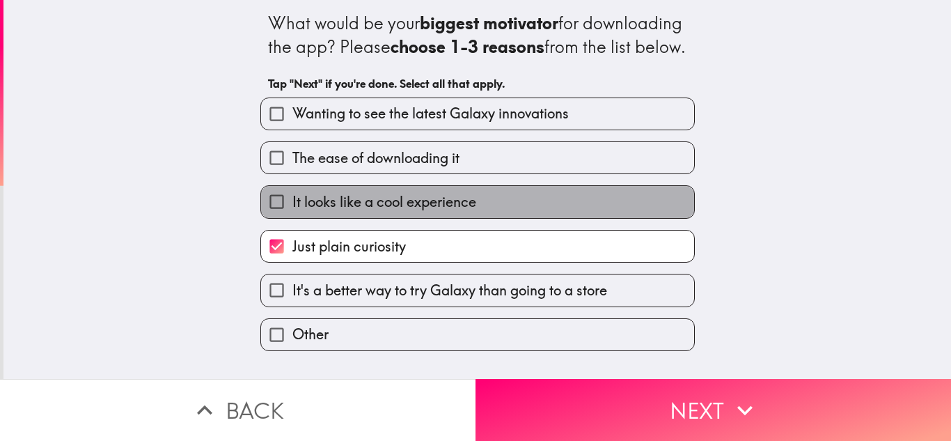
click at [393, 217] on label "It looks like a cool experience" at bounding box center [477, 201] width 433 height 31
click at [292, 217] on input "It looks like a cool experience" at bounding box center [276, 201] width 31 height 31
checkbox input "true"
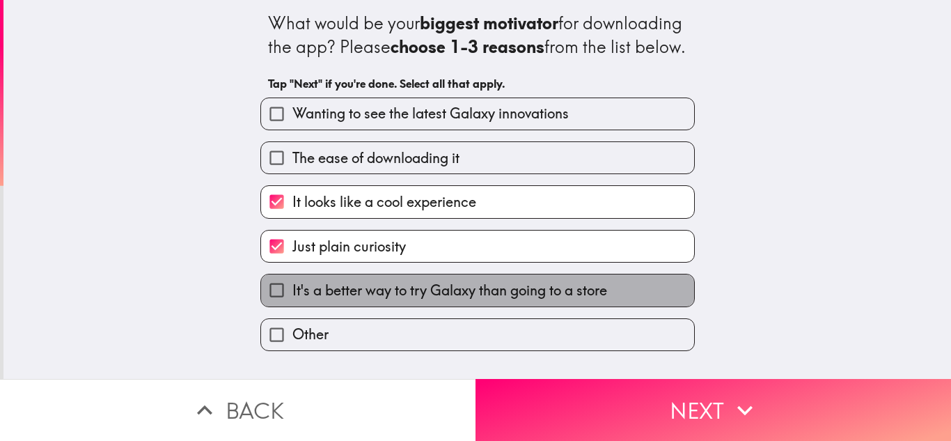
click at [364, 300] on span "It's a better way to try Galaxy than going to a store" at bounding box center [449, 290] width 315 height 19
click at [292, 306] on input "It's a better way to try Galaxy than going to a store" at bounding box center [276, 289] width 31 height 31
checkbox input "true"
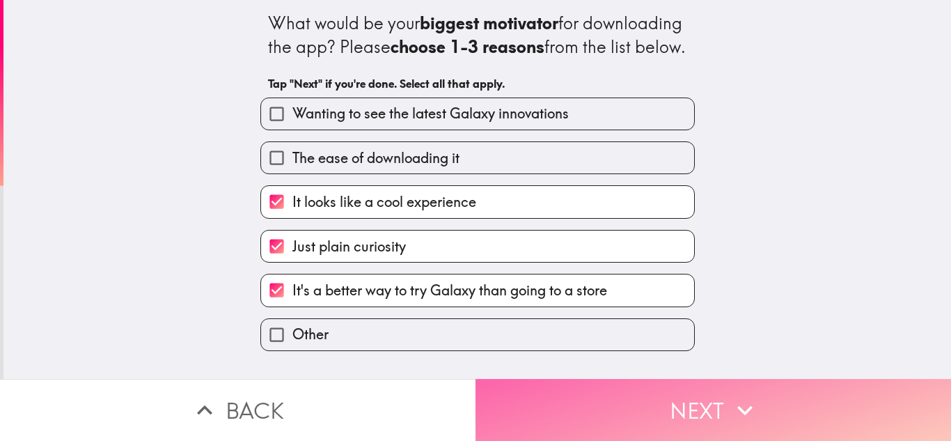
click at [652, 379] on button "Next" at bounding box center [712, 410] width 475 height 62
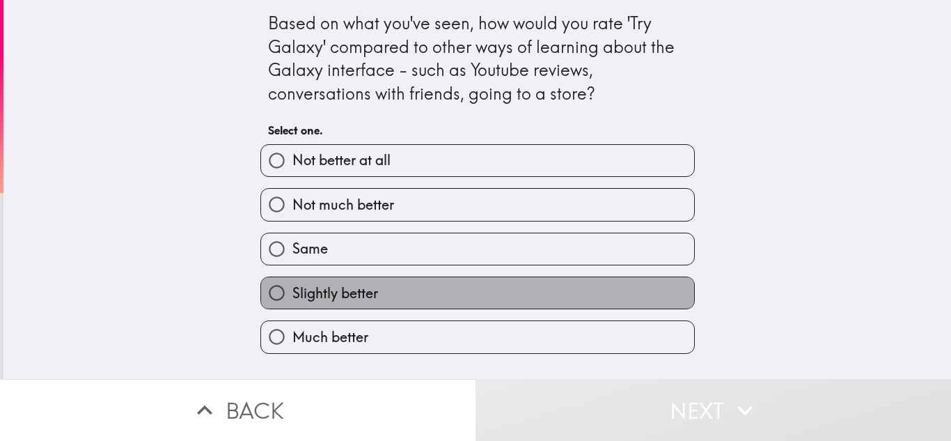
click at [292, 290] on span "Slightly better" at bounding box center [335, 292] width 86 height 19
click at [292, 290] on input "Slightly better" at bounding box center [276, 292] width 31 height 31
radio input "true"
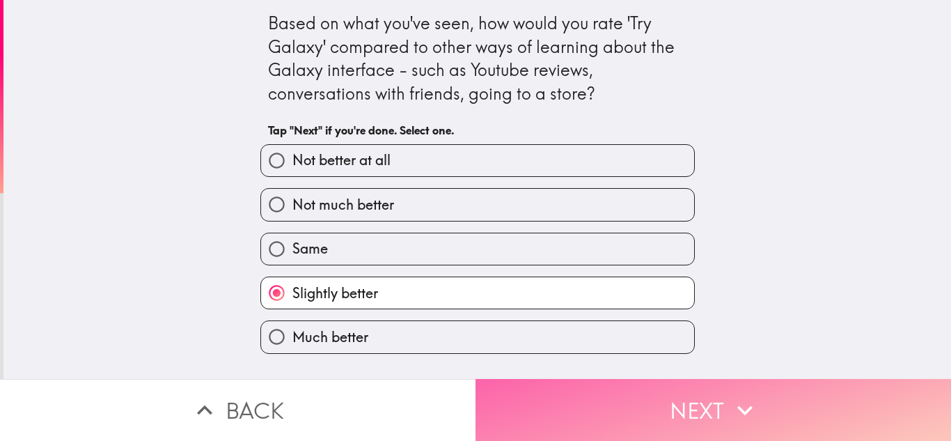
click at [637, 397] on button "Next" at bounding box center [712, 410] width 475 height 62
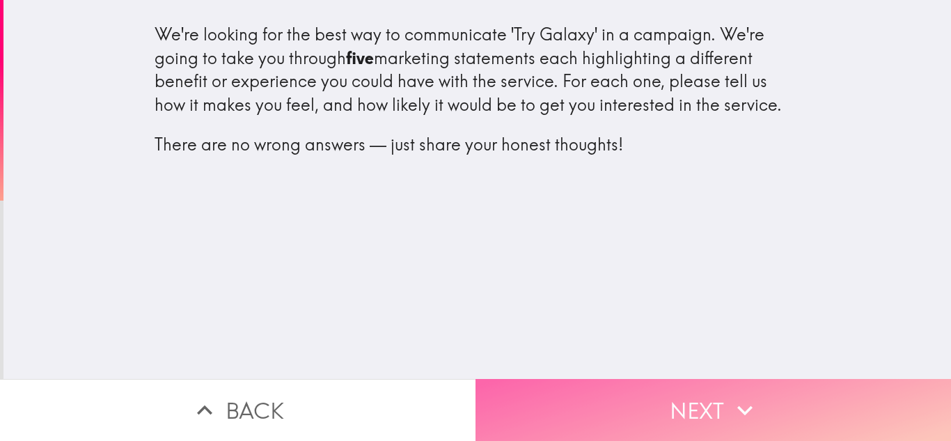
click at [652, 383] on button "Next" at bounding box center [712, 410] width 475 height 62
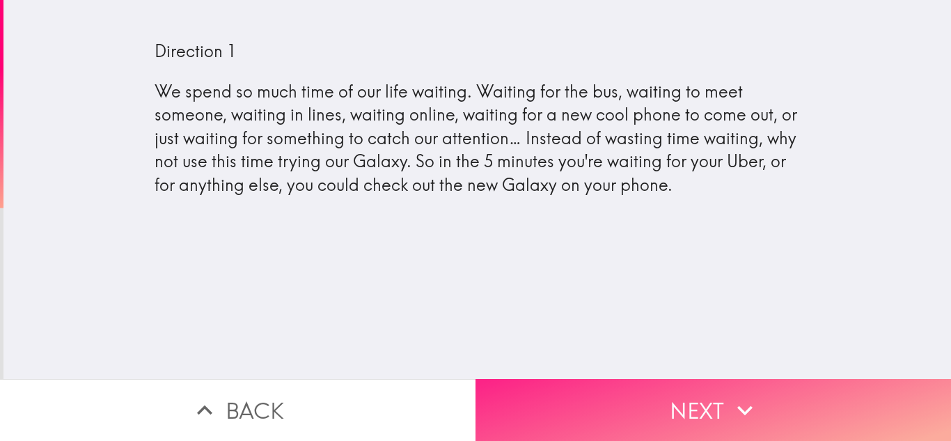
click at [649, 381] on button "Next" at bounding box center [712, 410] width 475 height 62
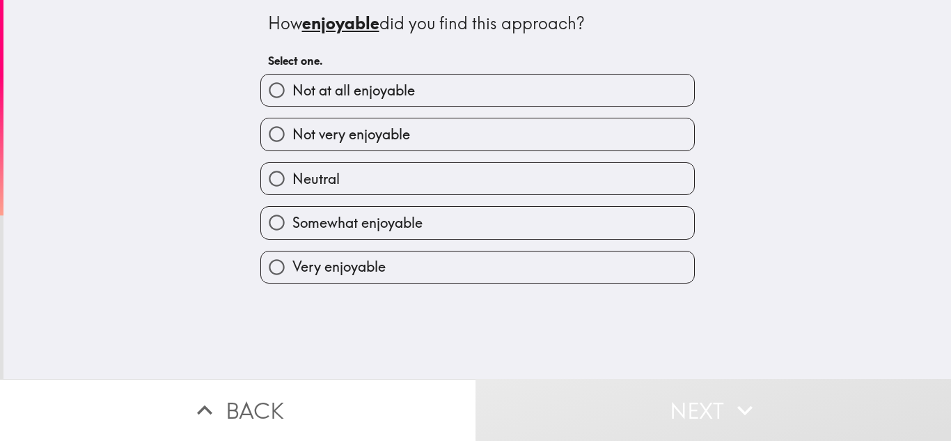
click at [377, 274] on label "Very enjoyable" at bounding box center [477, 266] width 433 height 31
click at [292, 274] on input "Very enjoyable" at bounding box center [276, 266] width 31 height 31
radio input "true"
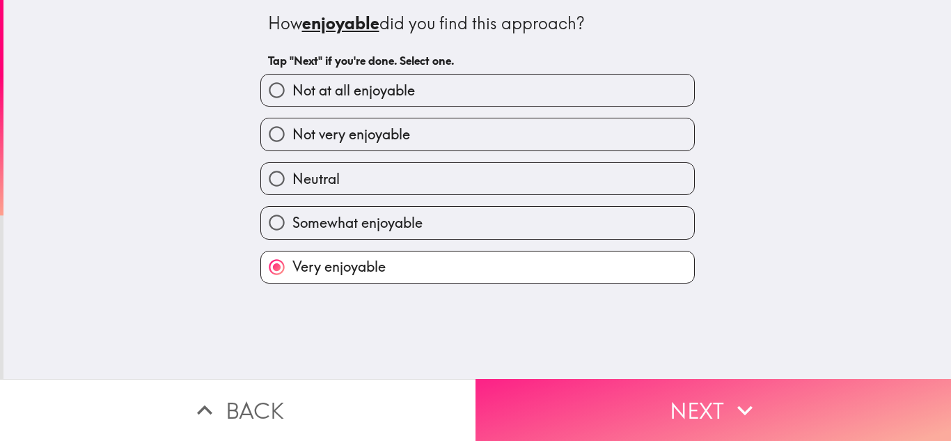
click at [768, 402] on button "Next" at bounding box center [712, 410] width 475 height 62
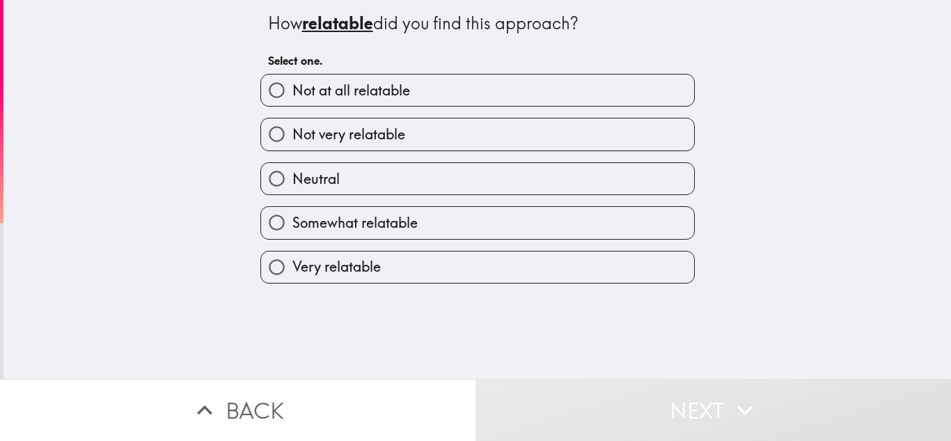
click at [342, 228] on span "Somewhat relatable" at bounding box center [354, 222] width 125 height 19
click at [292, 228] on input "Somewhat relatable" at bounding box center [276, 222] width 31 height 31
radio input "true"
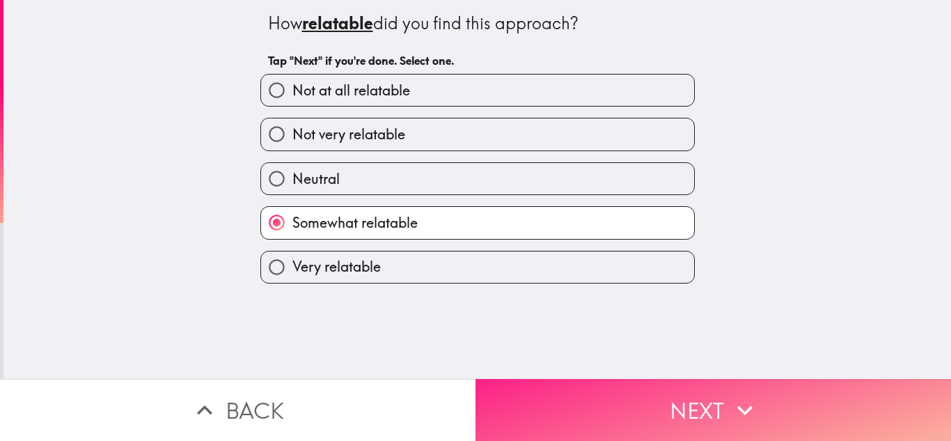
click at [648, 396] on button "Next" at bounding box center [712, 410] width 475 height 62
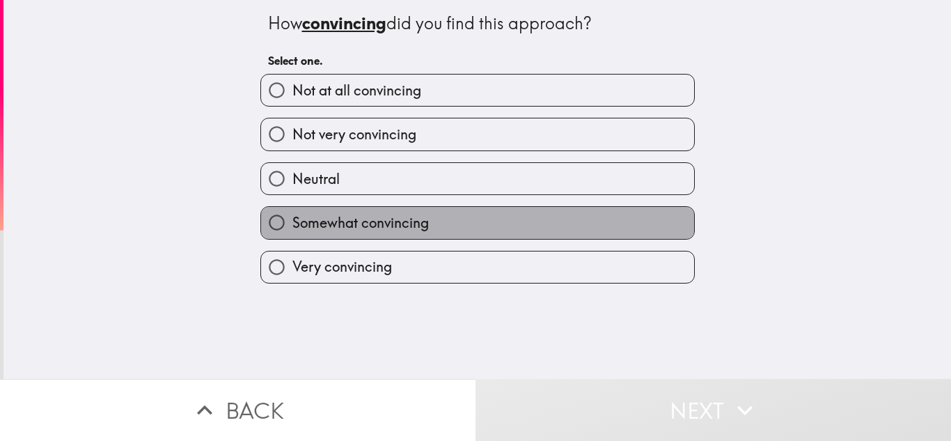
click at [352, 223] on span "Somewhat convincing" at bounding box center [360, 222] width 136 height 19
click at [292, 223] on input "Somewhat convincing" at bounding box center [276, 222] width 31 height 31
radio input "true"
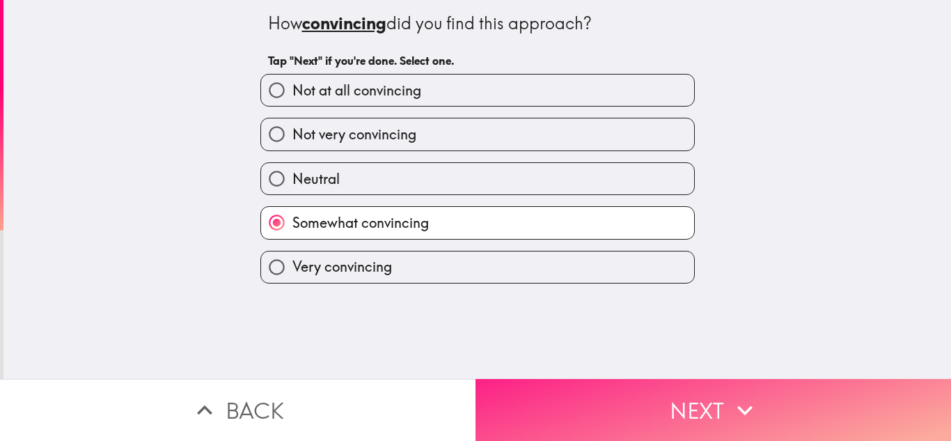
click at [647, 388] on button "Next" at bounding box center [712, 410] width 475 height 62
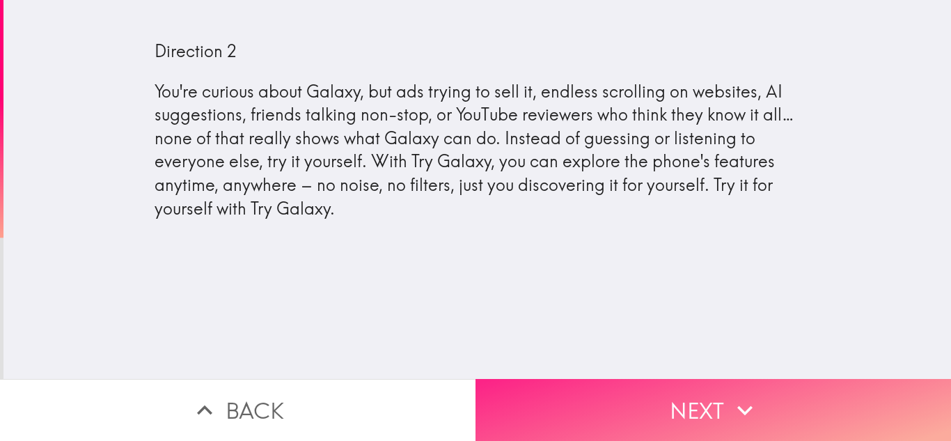
click at [748, 381] on button "Next" at bounding box center [712, 410] width 475 height 62
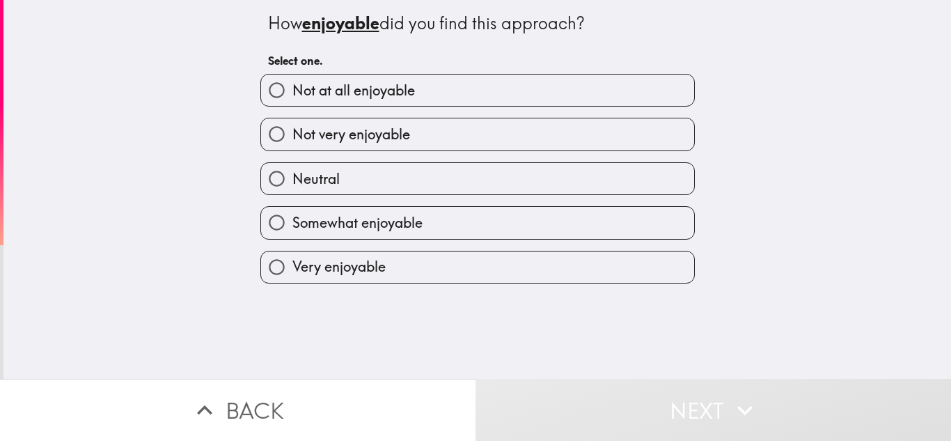
click at [352, 222] on span "Somewhat enjoyable" at bounding box center [357, 222] width 130 height 19
click at [292, 222] on input "Somewhat enjoyable" at bounding box center [276, 222] width 31 height 31
radio input "true"
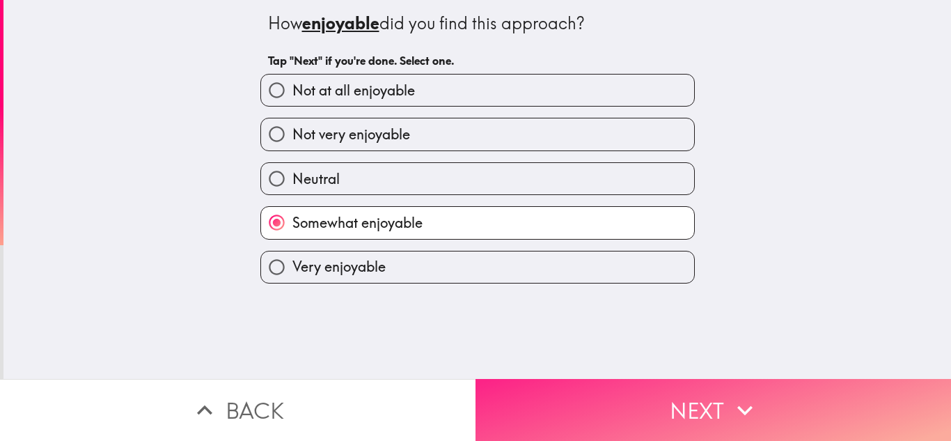
click at [633, 388] on button "Next" at bounding box center [712, 410] width 475 height 62
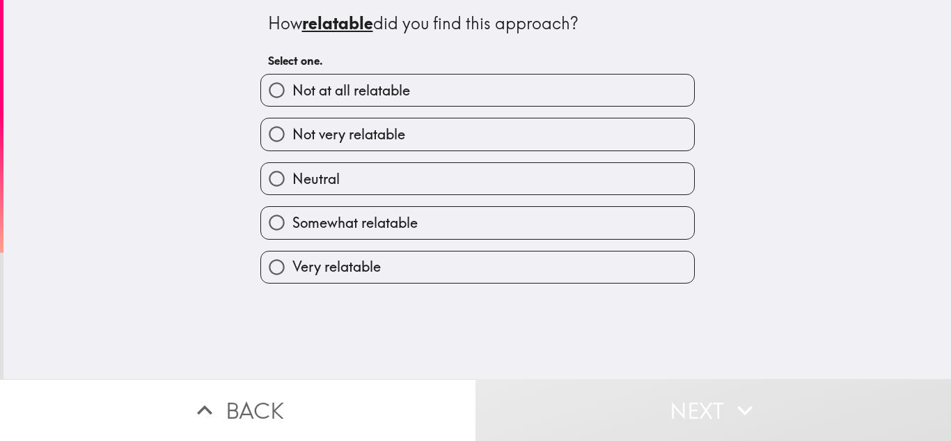
click at [299, 219] on span "Somewhat relatable" at bounding box center [354, 222] width 125 height 19
click at [292, 219] on input "Somewhat relatable" at bounding box center [276, 222] width 31 height 31
radio input "true"
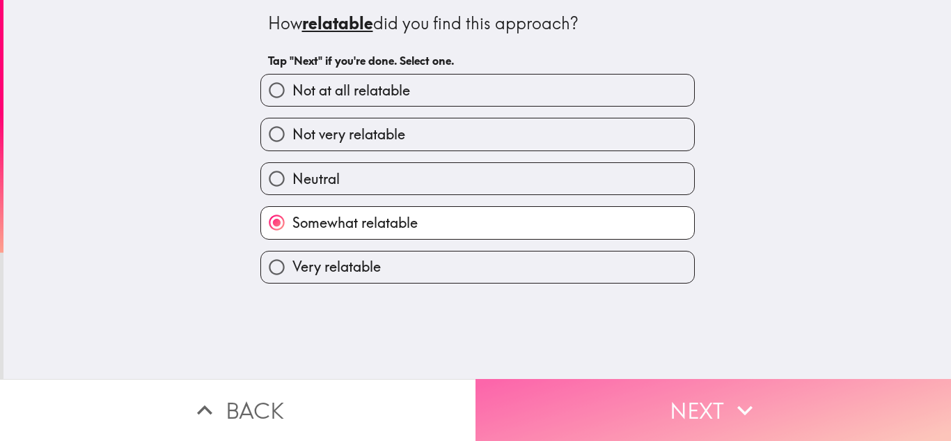
click at [716, 379] on button "Next" at bounding box center [712, 410] width 475 height 62
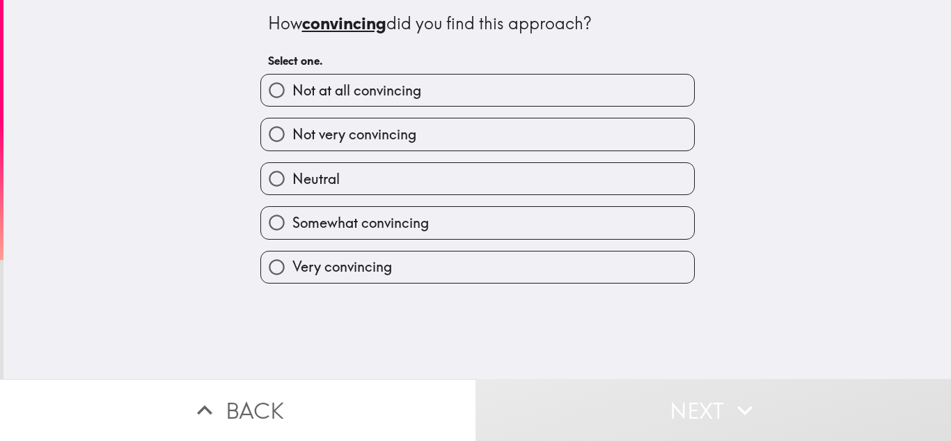
click at [329, 226] on span "Somewhat convincing" at bounding box center [360, 222] width 136 height 19
click at [292, 226] on input "Somewhat convincing" at bounding box center [276, 222] width 31 height 31
radio input "true"
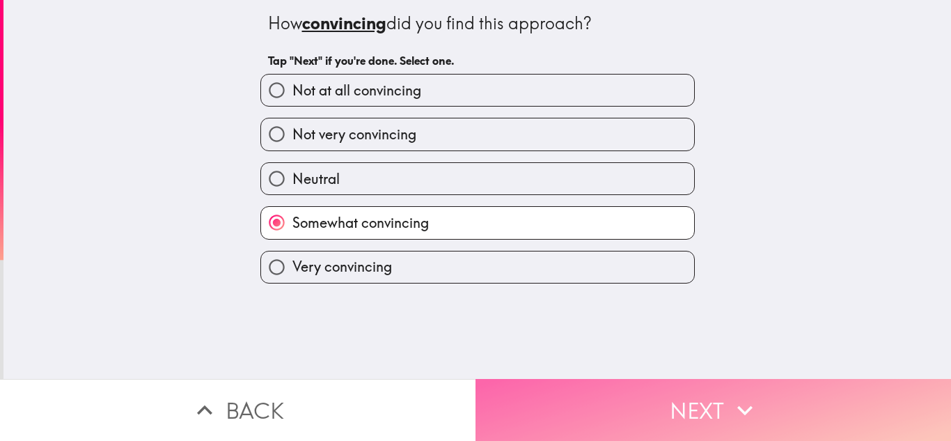
click at [713, 393] on button "Next" at bounding box center [712, 410] width 475 height 62
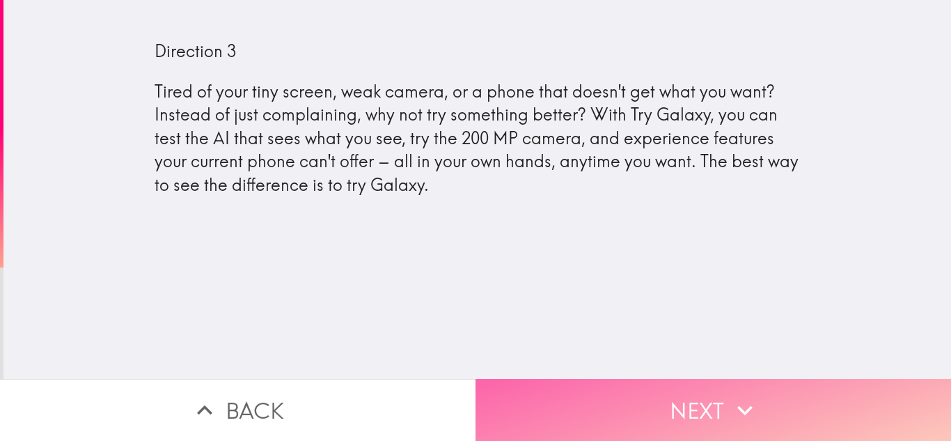
click at [674, 395] on button "Next" at bounding box center [712, 410] width 475 height 62
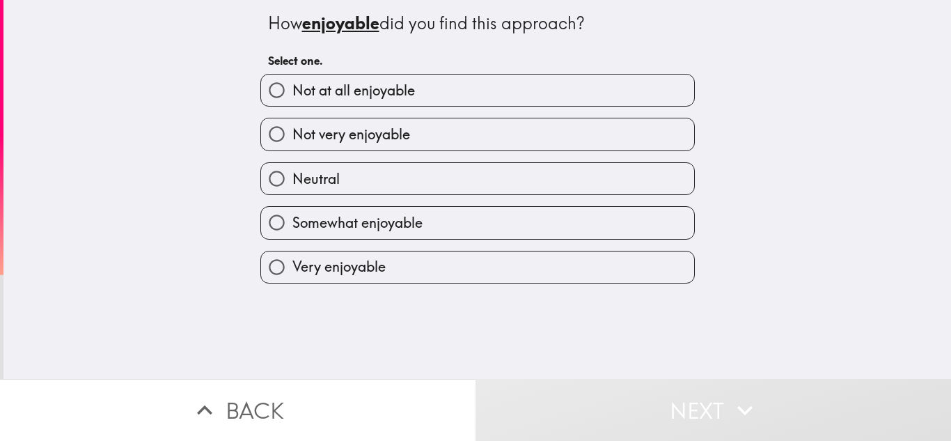
click at [311, 226] on span "Somewhat enjoyable" at bounding box center [357, 222] width 130 height 19
click at [292, 226] on input "Somewhat enjoyable" at bounding box center [276, 222] width 31 height 31
radio input "true"
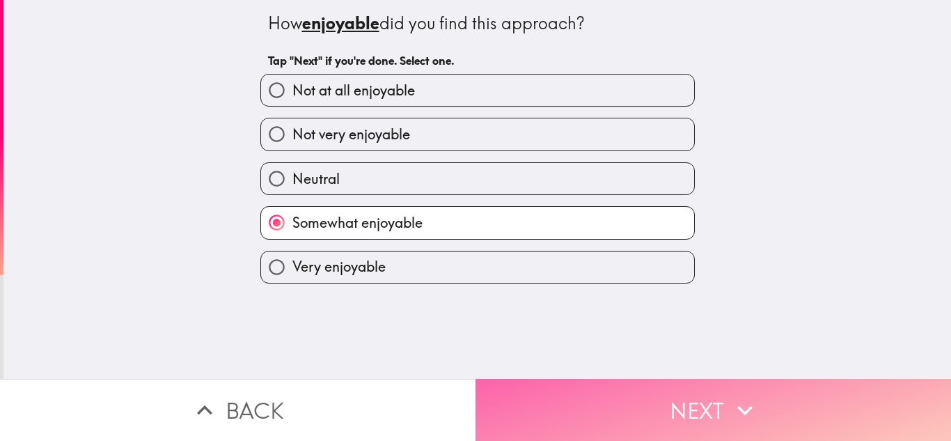
click at [688, 390] on button "Next" at bounding box center [712, 410] width 475 height 62
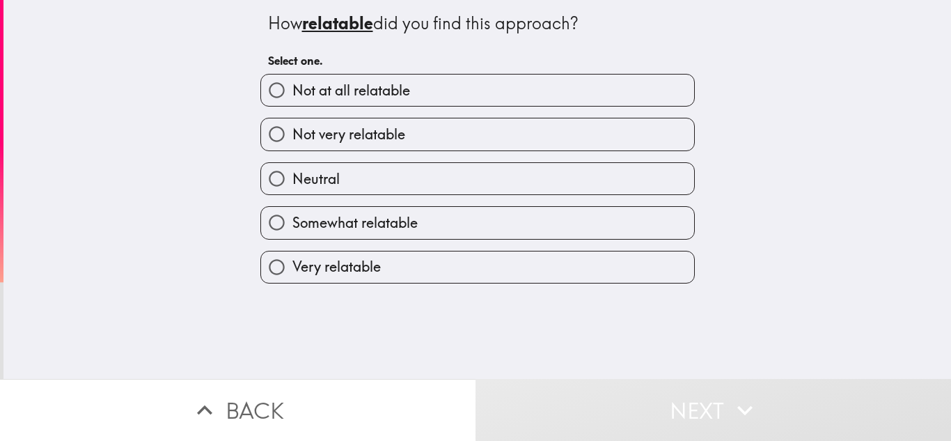
click at [273, 207] on input "Somewhat relatable" at bounding box center [276, 222] width 31 height 31
radio input "true"
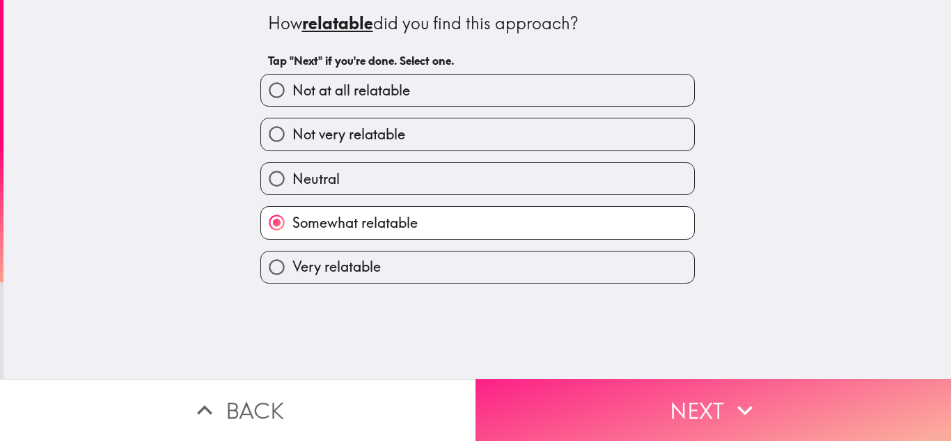
click at [775, 409] on button "Next" at bounding box center [712, 410] width 475 height 62
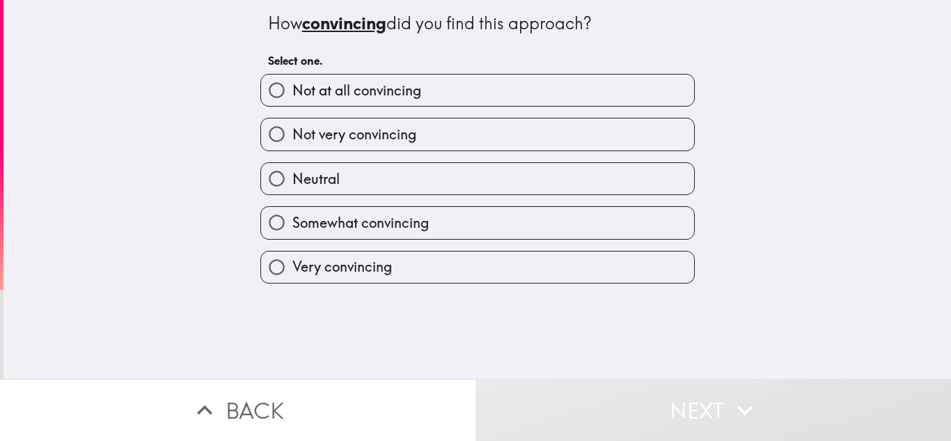
click at [363, 227] on span "Somewhat convincing" at bounding box center [360, 222] width 136 height 19
click at [292, 227] on input "Somewhat convincing" at bounding box center [276, 222] width 31 height 31
radio input "true"
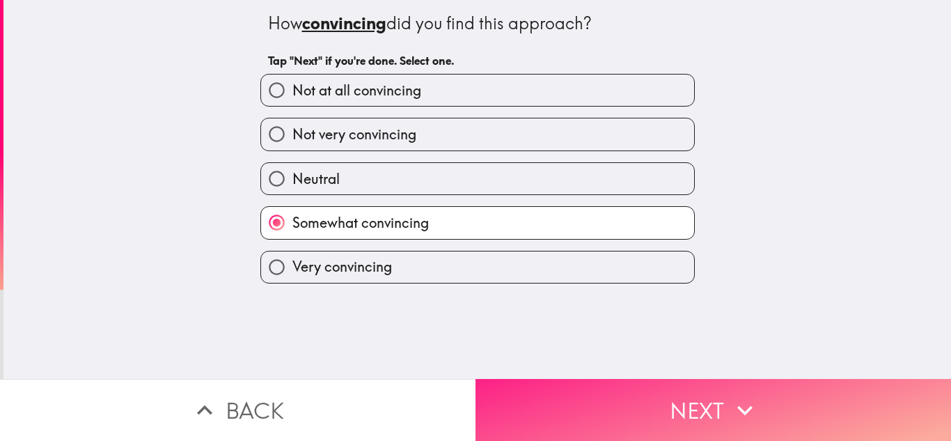
click at [623, 413] on button "Next" at bounding box center [712, 410] width 475 height 62
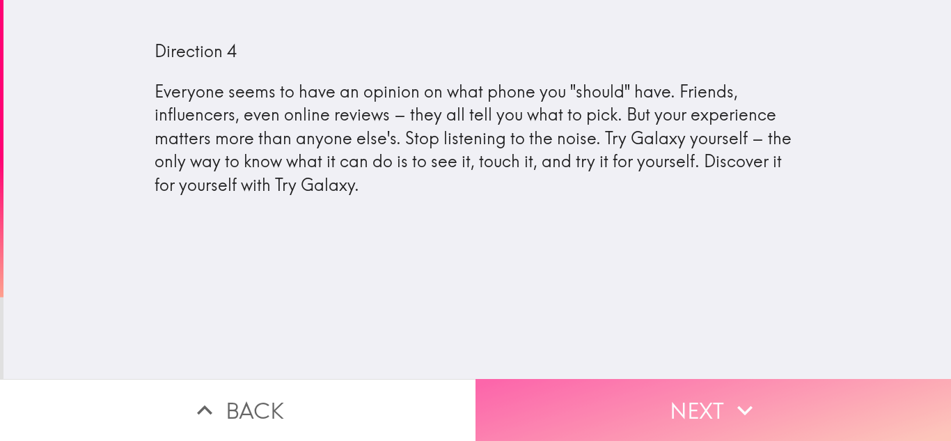
click at [679, 379] on button "Next" at bounding box center [712, 410] width 475 height 62
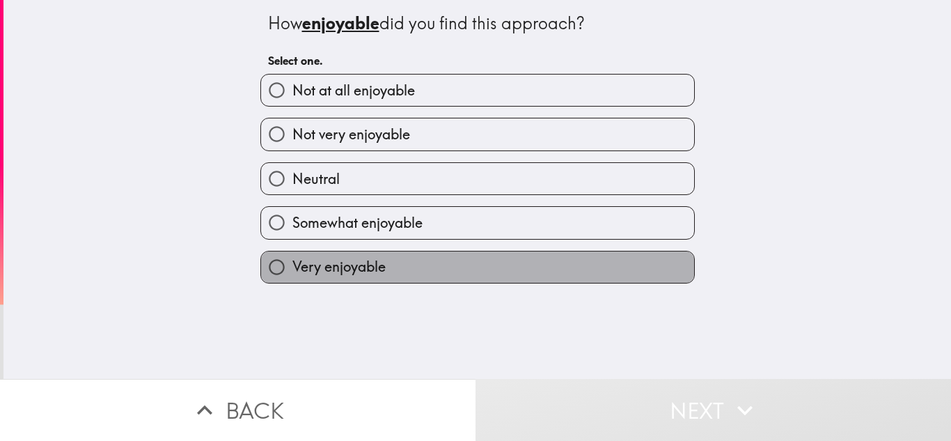
click at [326, 262] on span "Very enjoyable" at bounding box center [338, 266] width 93 height 19
click at [292, 262] on input "Very enjoyable" at bounding box center [276, 266] width 31 height 31
radio input "true"
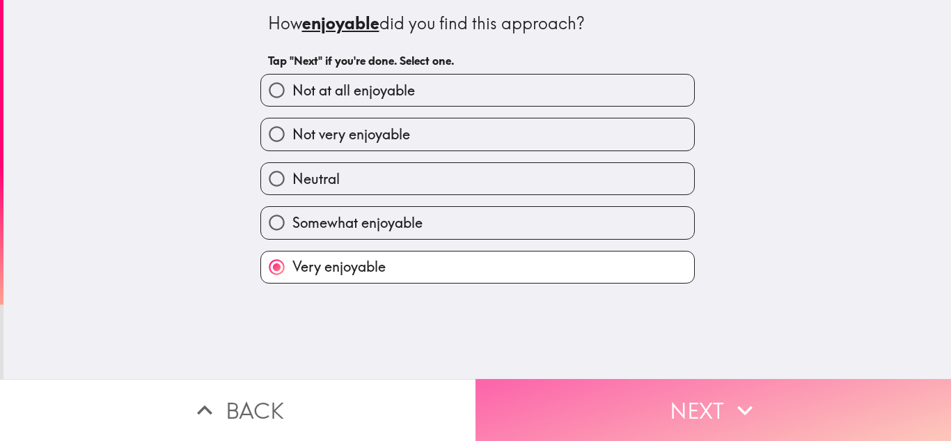
click at [581, 379] on button "Next" at bounding box center [712, 410] width 475 height 62
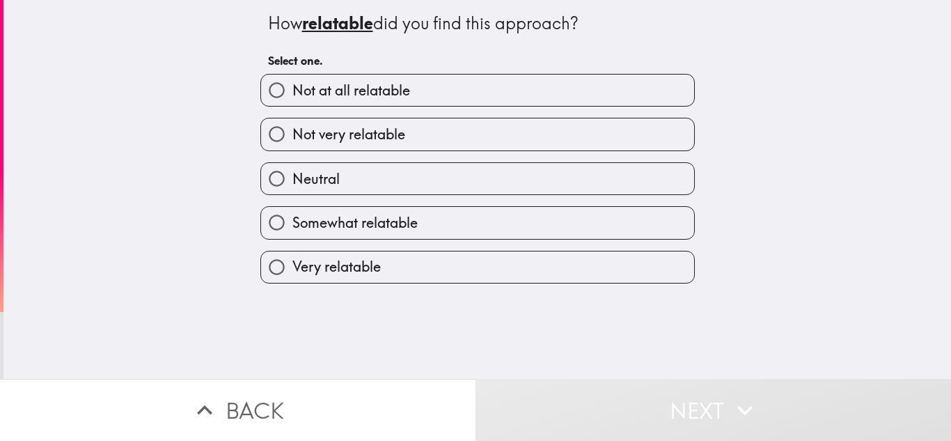
click at [292, 228] on span "Somewhat relatable" at bounding box center [354, 222] width 125 height 19
click at [290, 228] on input "Somewhat relatable" at bounding box center [276, 222] width 31 height 31
radio input "true"
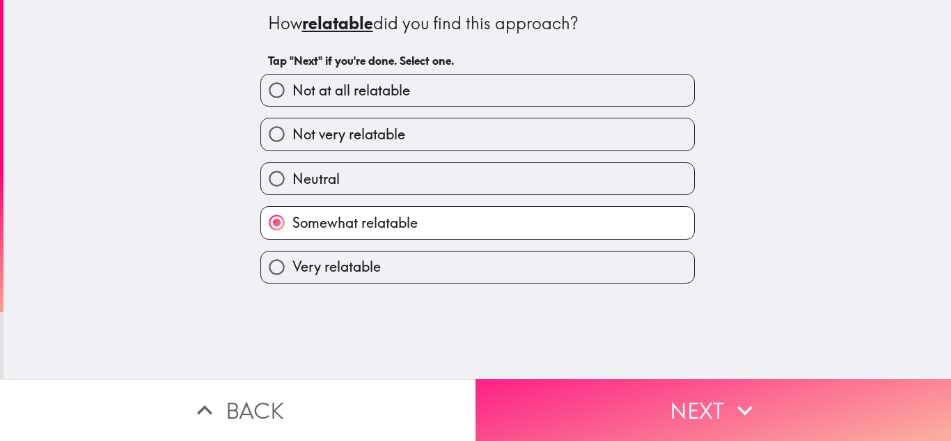
click at [560, 379] on button "Next" at bounding box center [712, 410] width 475 height 62
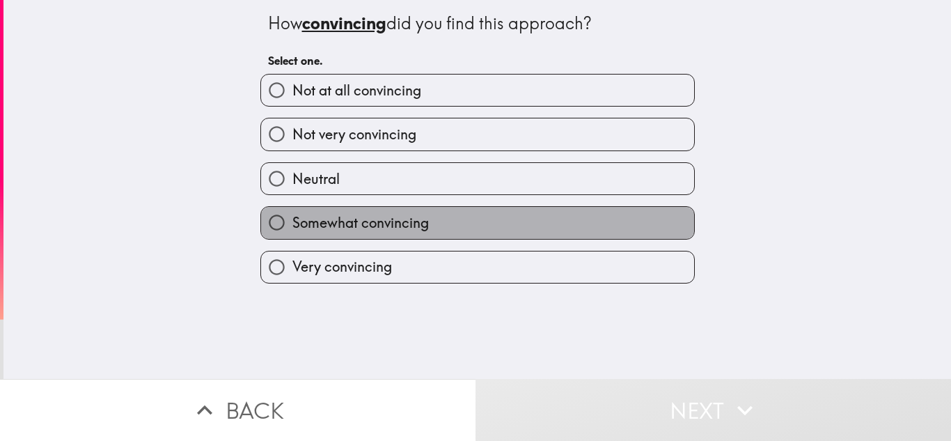
click at [301, 221] on span "Somewhat convincing" at bounding box center [360, 222] width 136 height 19
click at [292, 221] on input "Somewhat convincing" at bounding box center [276, 222] width 31 height 31
radio input "true"
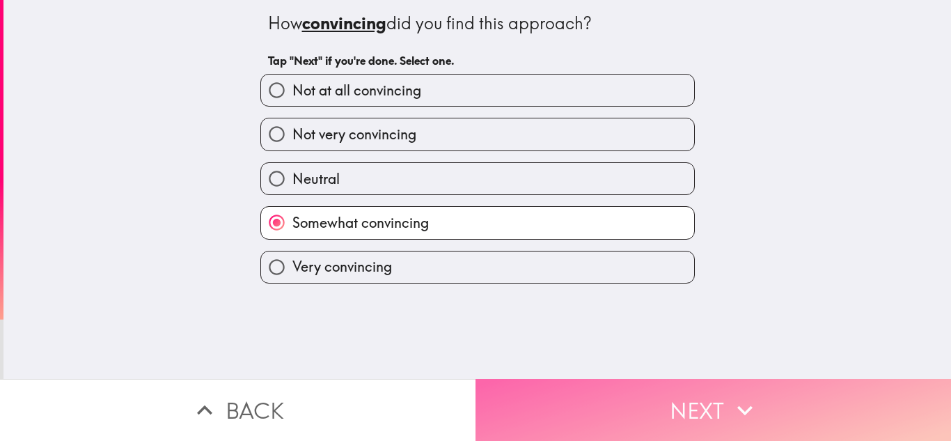
click at [668, 381] on button "Next" at bounding box center [712, 410] width 475 height 62
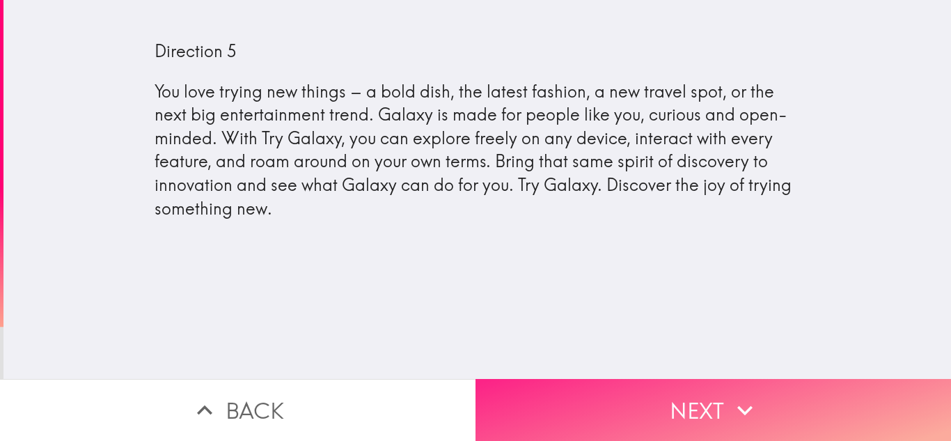
click at [634, 397] on button "Next" at bounding box center [712, 410] width 475 height 62
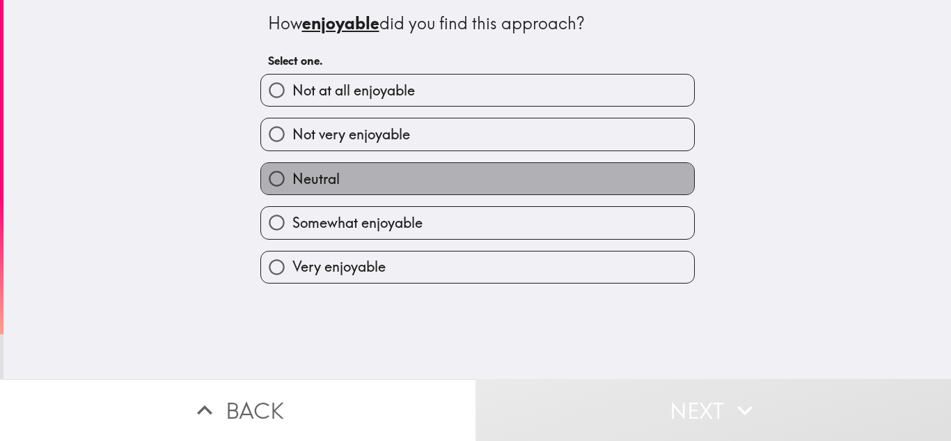
click at [332, 168] on label "Neutral" at bounding box center [477, 178] width 433 height 31
click at [292, 168] on input "Neutral" at bounding box center [276, 178] width 31 height 31
radio input "true"
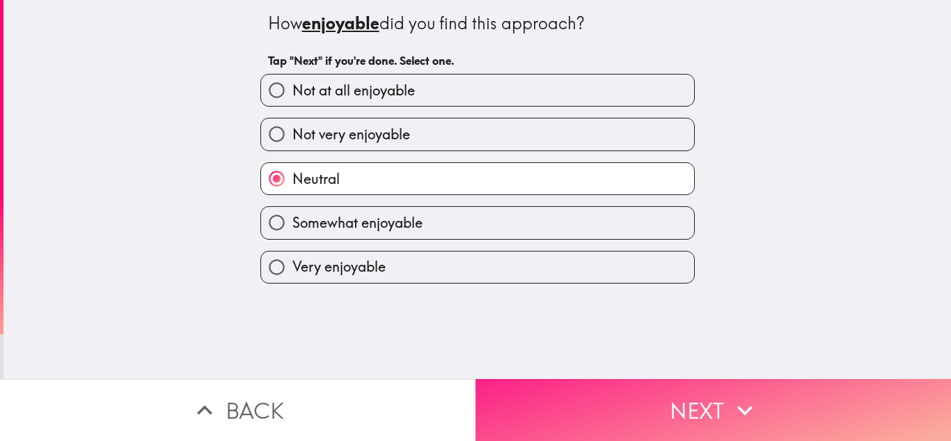
click at [656, 394] on button "Next" at bounding box center [712, 410] width 475 height 62
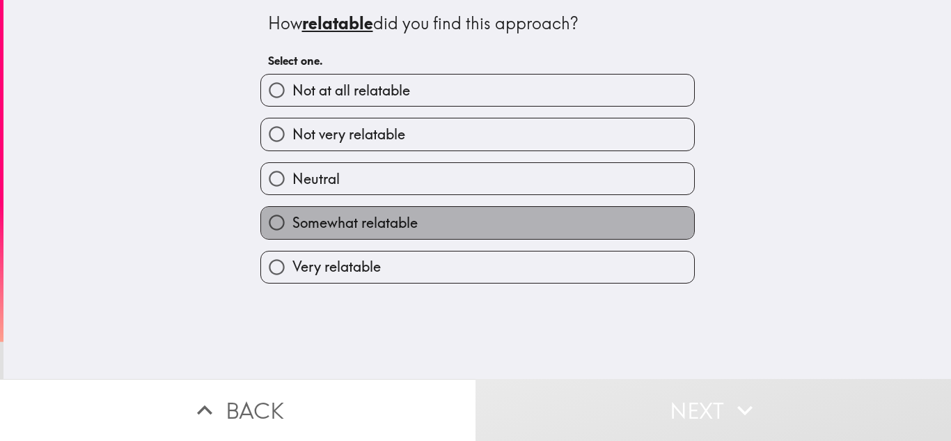
click at [301, 222] on span "Somewhat relatable" at bounding box center [354, 222] width 125 height 19
click at [292, 222] on input "Somewhat relatable" at bounding box center [276, 222] width 31 height 31
radio input "true"
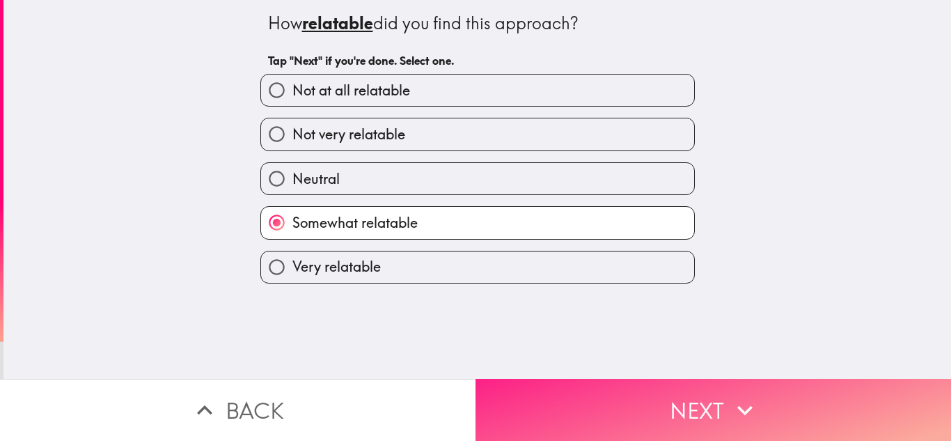
click at [608, 393] on button "Next" at bounding box center [712, 410] width 475 height 62
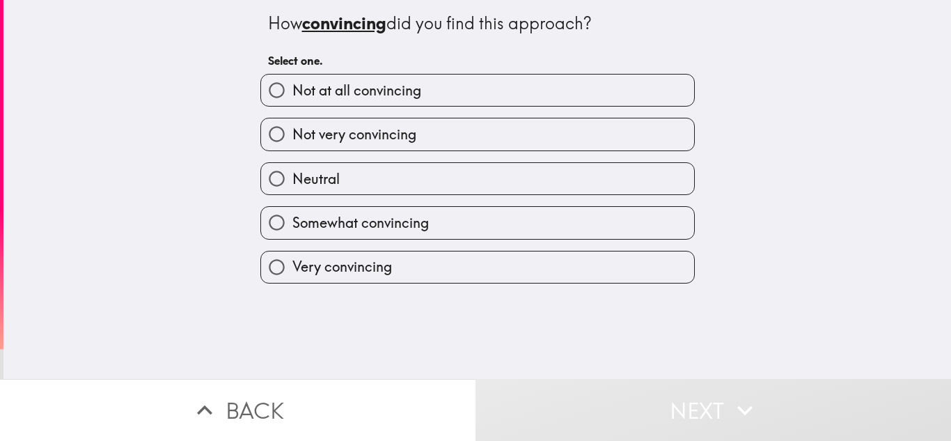
click at [301, 232] on span "Somewhat convincing" at bounding box center [360, 222] width 136 height 19
click at [292, 232] on input "Somewhat convincing" at bounding box center [276, 222] width 31 height 31
radio input "true"
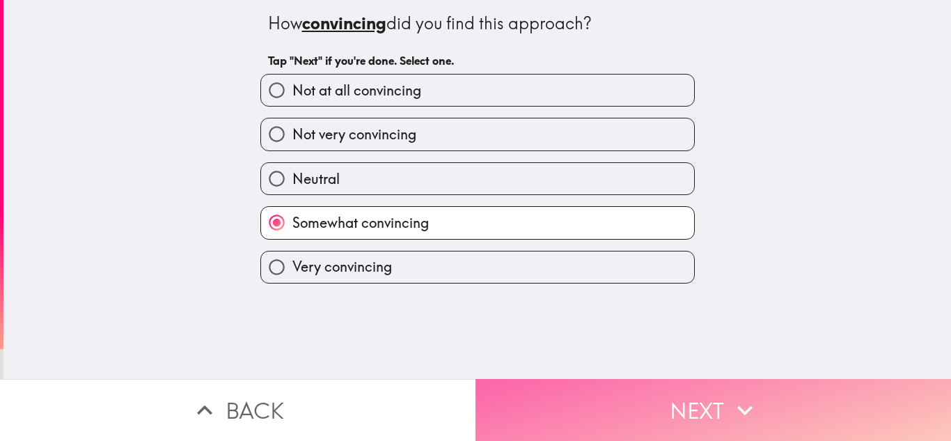
click at [582, 379] on button "Next" at bounding box center [712, 410] width 475 height 62
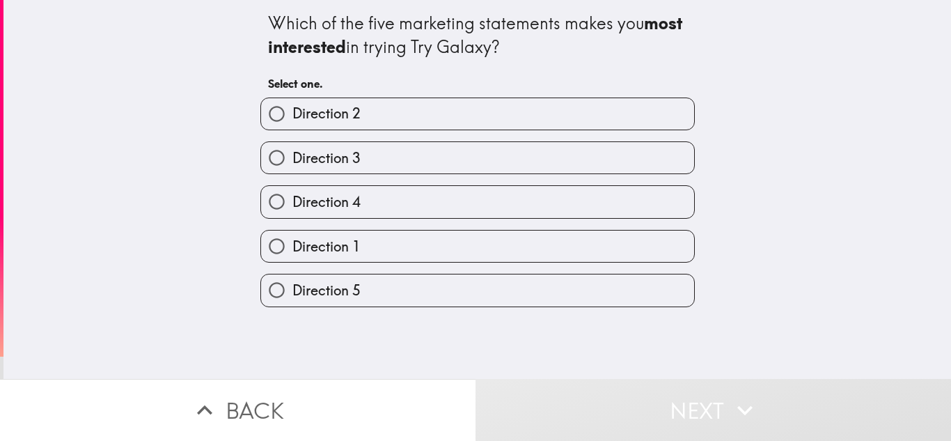
click at [305, 206] on span "Direction 4" at bounding box center [326, 201] width 68 height 19
click at [292, 206] on input "Direction 4" at bounding box center [276, 201] width 31 height 31
radio input "true"
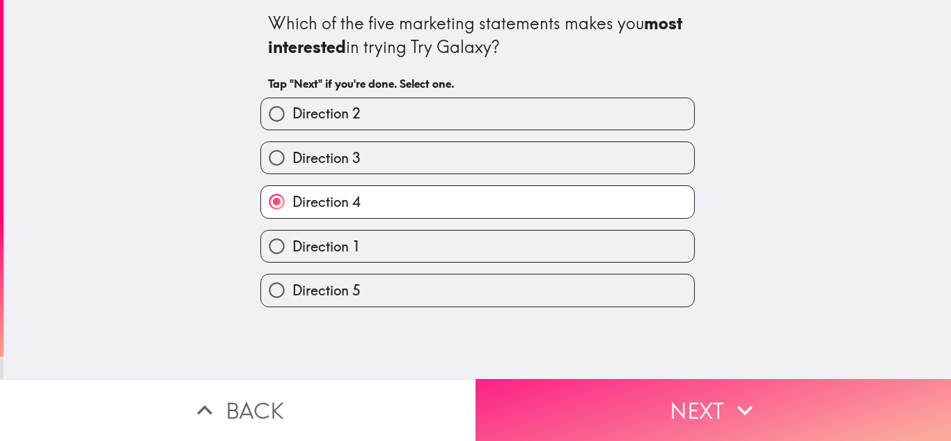
click at [661, 379] on button "Next" at bounding box center [712, 410] width 475 height 62
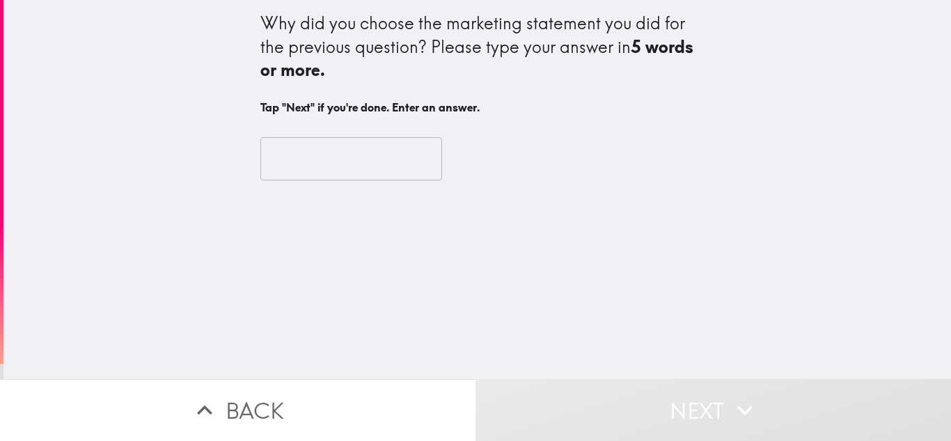
click at [280, 149] on input "text" at bounding box center [351, 158] width 182 height 43
click at [328, 26] on div "Why did you choose the marketing statement you did for the previous question? P…" at bounding box center [477, 47] width 434 height 70
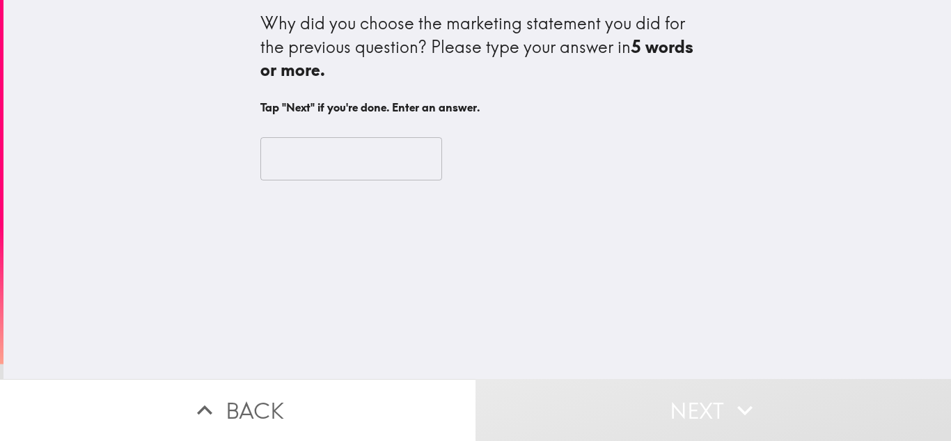
click at [328, 26] on div "Why did you choose the marketing statement you did for the previous question? P…" at bounding box center [477, 47] width 434 height 70
click at [302, 161] on input "text" at bounding box center [351, 158] width 182 height 43
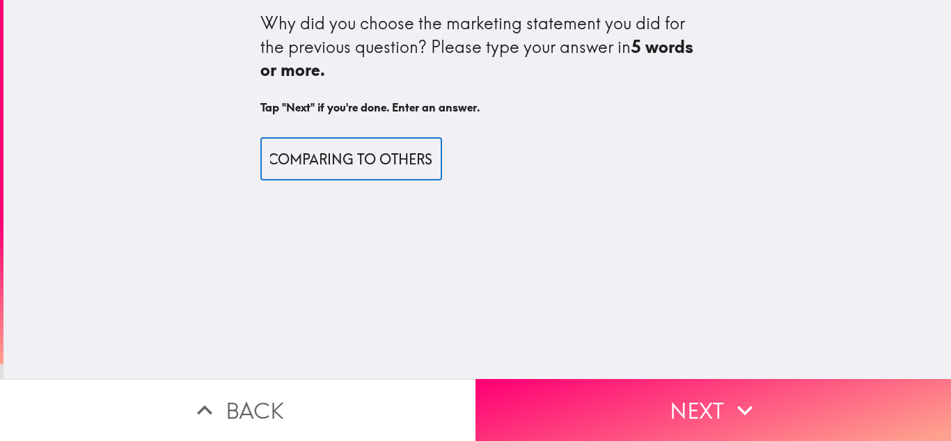
scroll to position [0, 164]
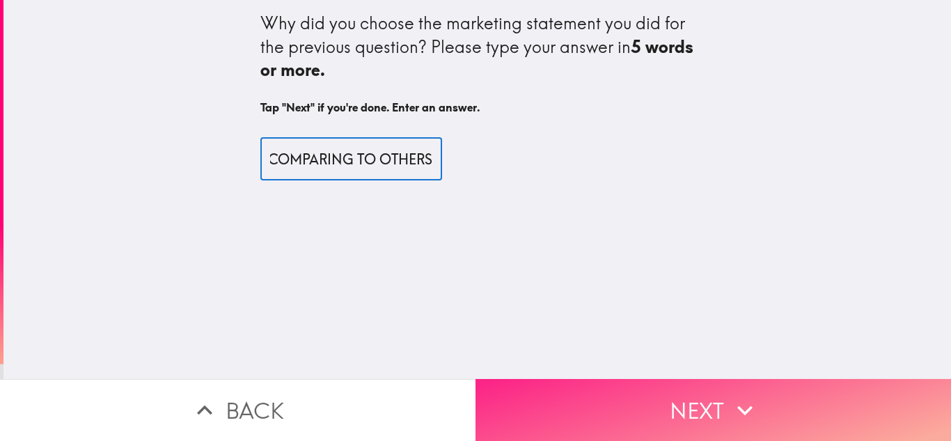
type input "ITS MORE APPEALING COMPARING TO OTHERS"
click at [694, 402] on button "Next" at bounding box center [712, 410] width 475 height 62
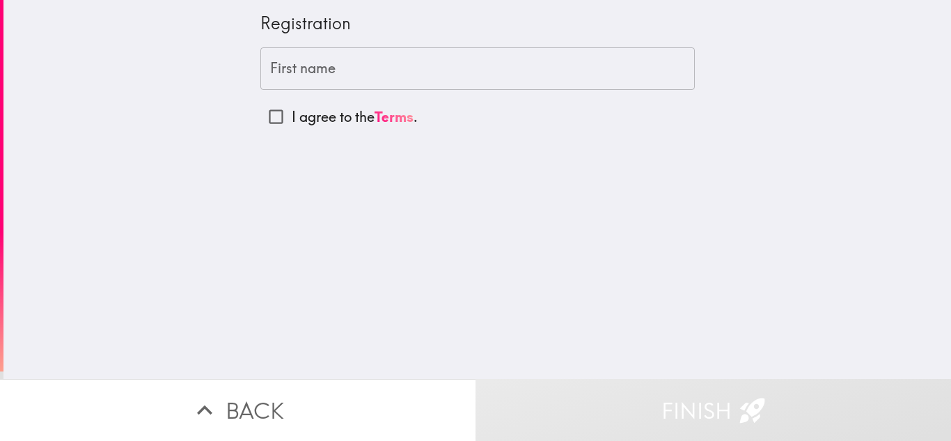
click at [267, 117] on input "I agree to the Terms ." at bounding box center [275, 116] width 31 height 31
click at [316, 78] on input "First name" at bounding box center [477, 68] width 434 height 43
click at [273, 117] on input "I agree to the Terms ." at bounding box center [275, 116] width 31 height 31
checkbox input "false"
click at [298, 81] on input "First name" at bounding box center [477, 68] width 434 height 43
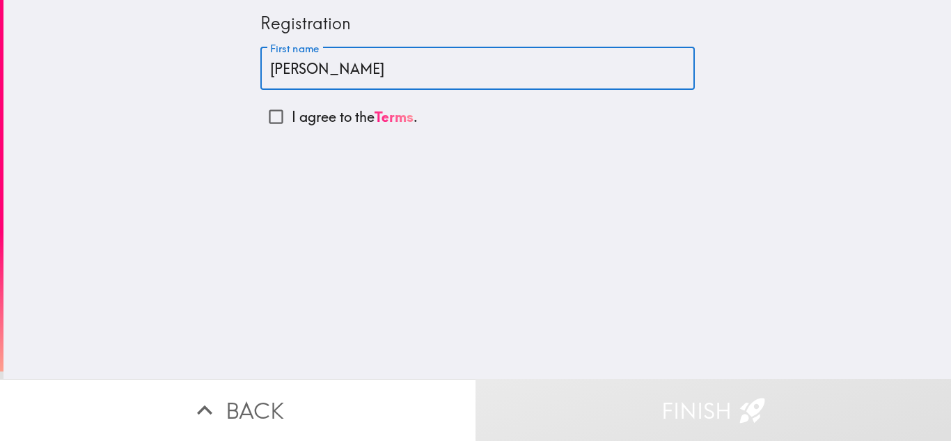
type input "[PERSON_NAME]"
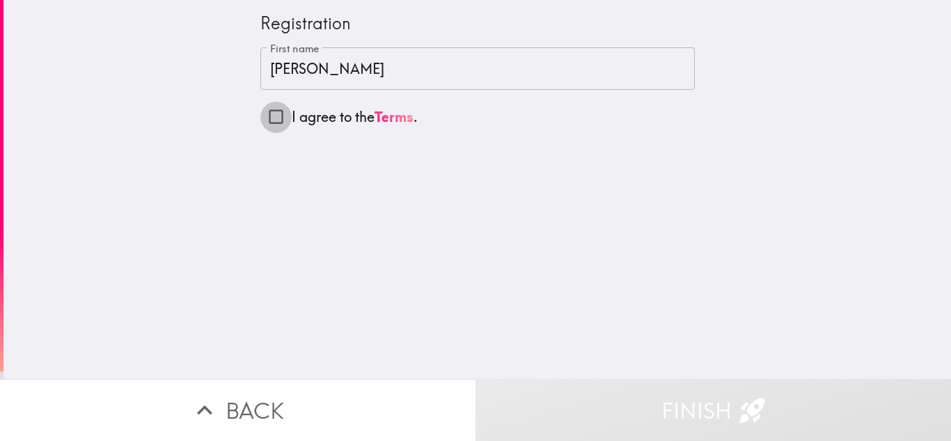
click at [274, 117] on input "I agree to the Terms ." at bounding box center [275, 116] width 31 height 31
checkbox input "true"
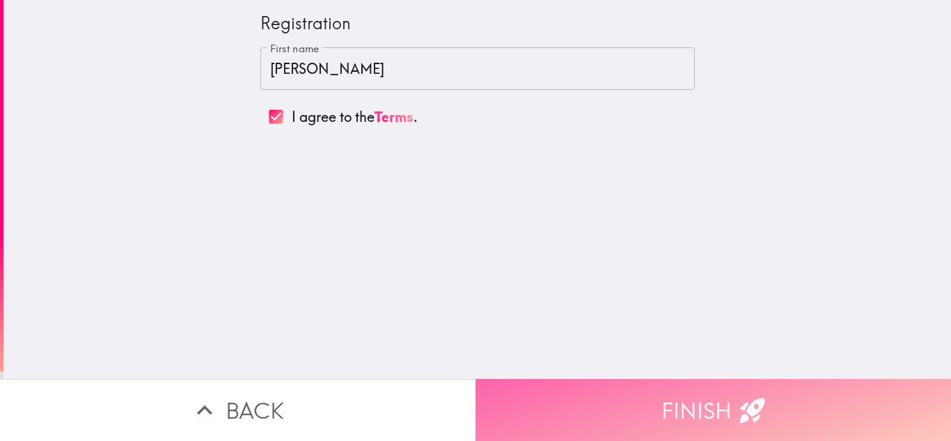
click at [725, 392] on button "Finish" at bounding box center [712, 410] width 475 height 62
